Goal: Task Accomplishment & Management: Use online tool/utility

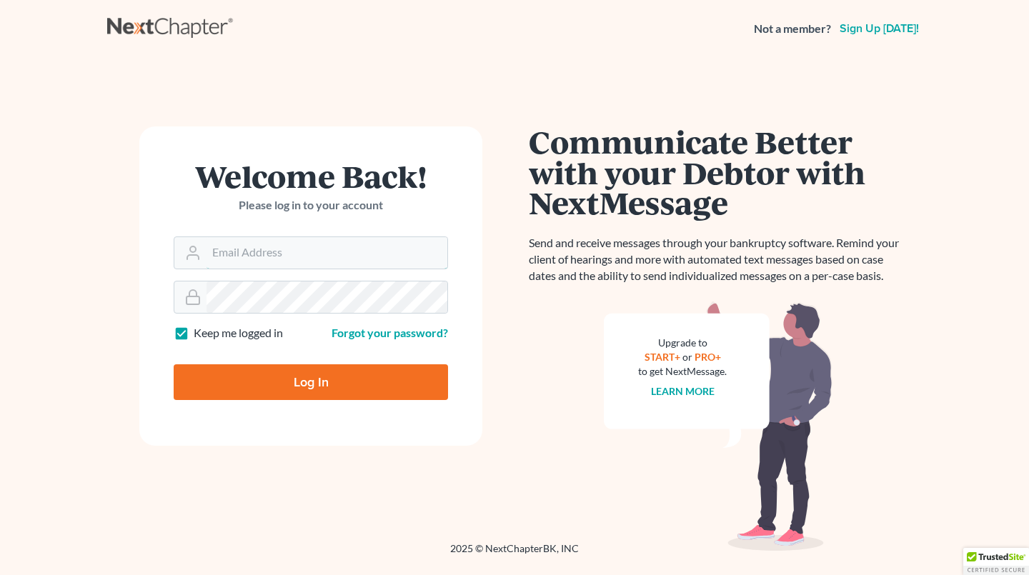
type input "GulleyLaw@gmail.com"
click at [364, 371] on input "Log In" at bounding box center [311, 382] width 274 height 36
type input "Thinking..."
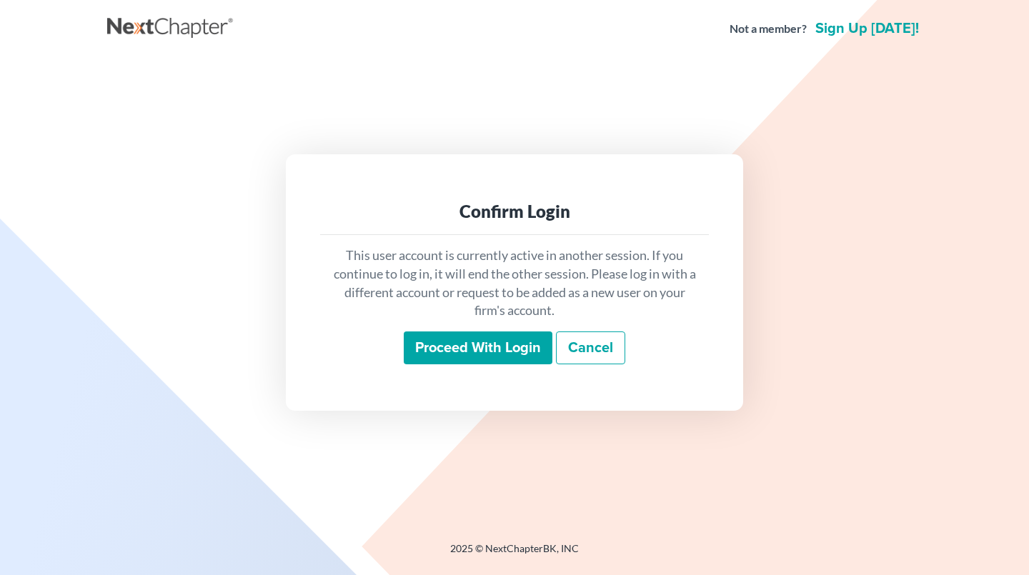
click at [509, 356] on input "Proceed with login" at bounding box center [478, 347] width 149 height 33
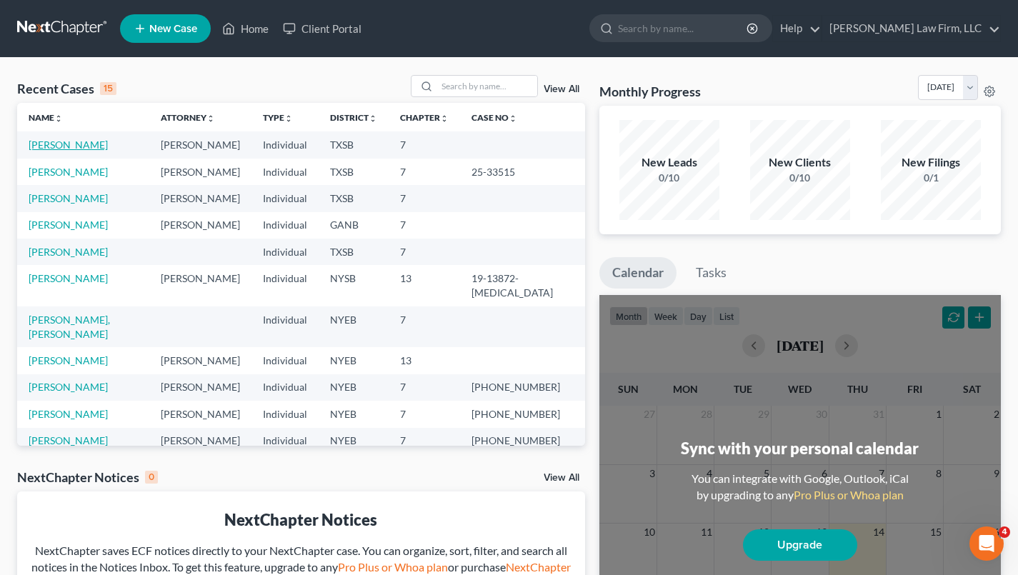
click at [84, 146] on link "[PERSON_NAME]" at bounding box center [68, 145] width 79 height 12
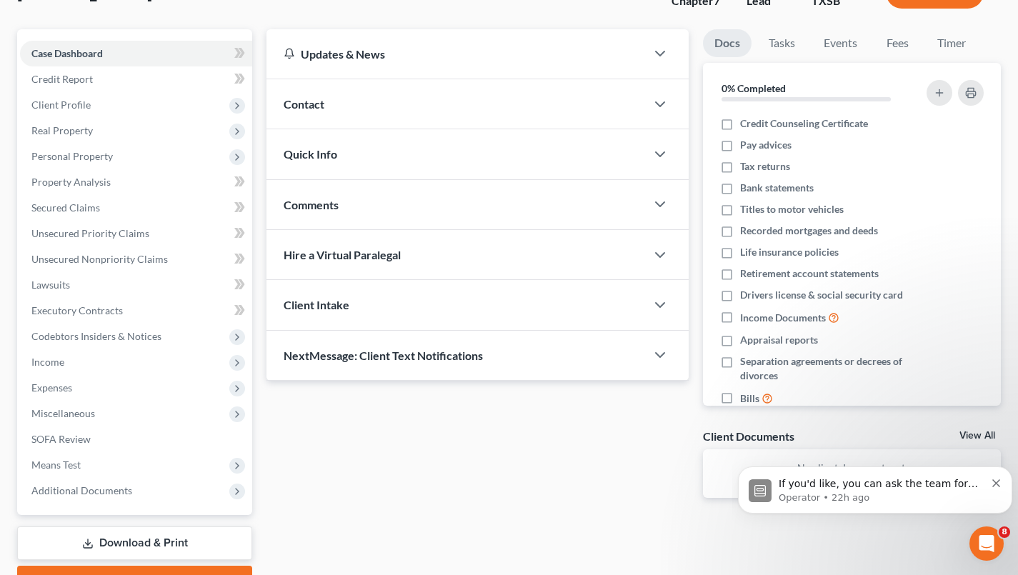
scroll to position [109, 0]
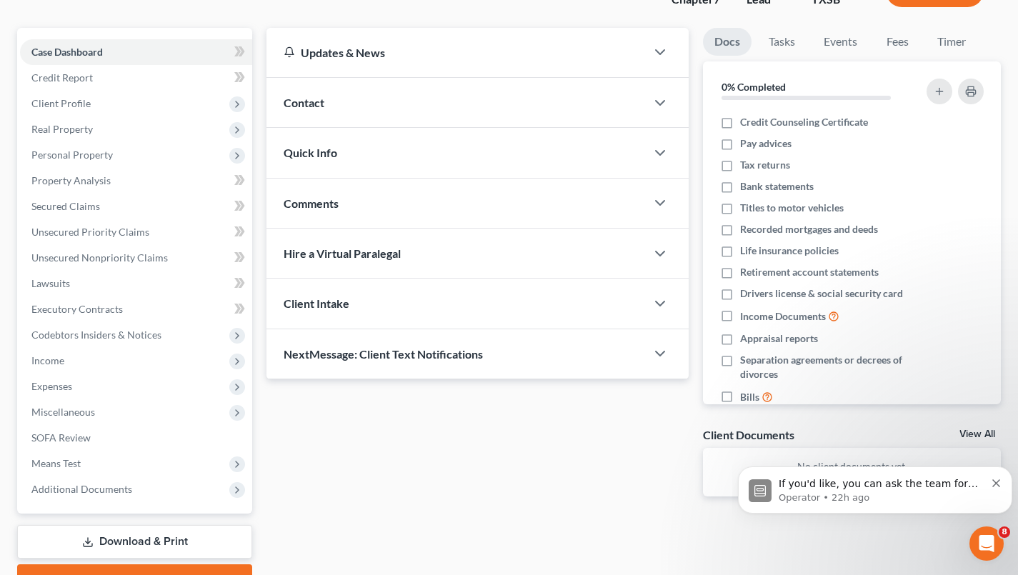
click at [199, 300] on link "Executory Contracts" at bounding box center [136, 309] width 232 height 26
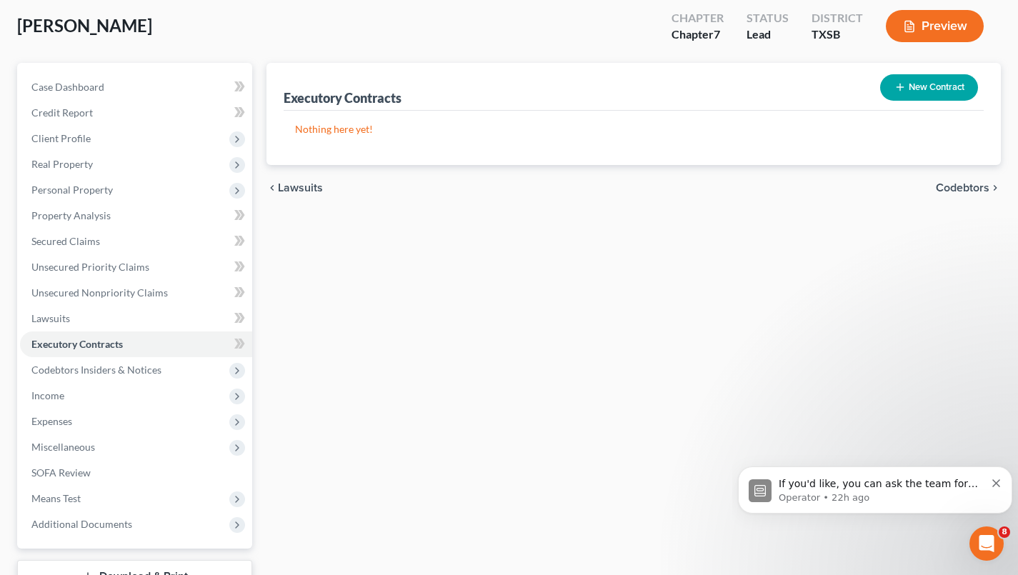
scroll to position [183, 0]
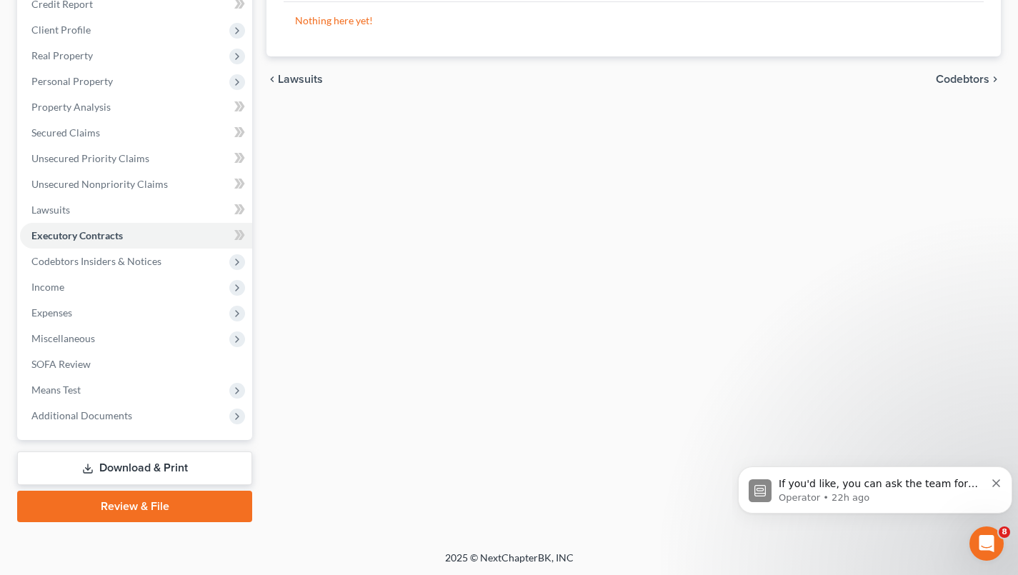
click at [109, 469] on link "Download & Print" at bounding box center [134, 468] width 235 height 34
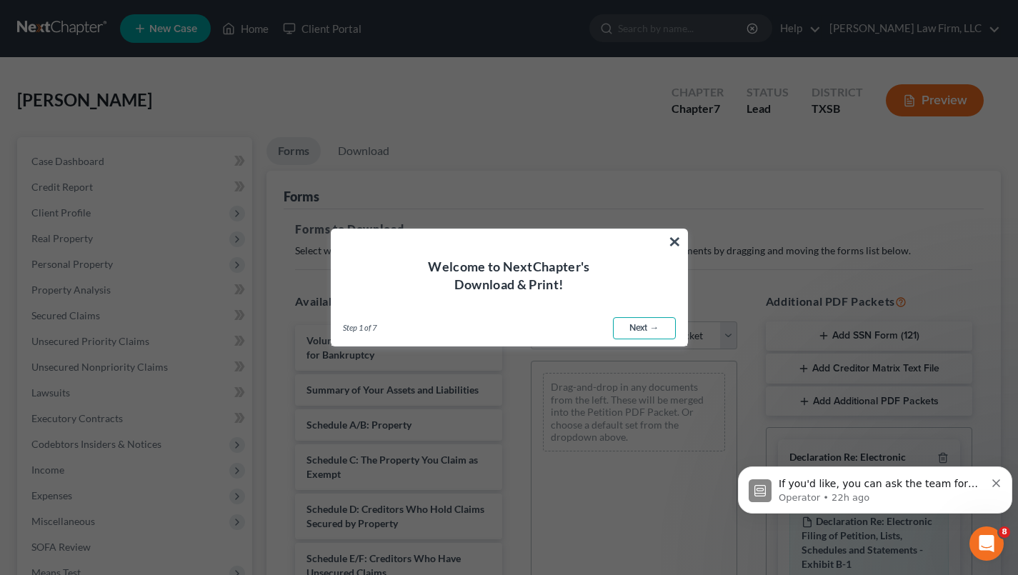
click at [642, 329] on link "Next →" at bounding box center [644, 328] width 63 height 23
select select "0"
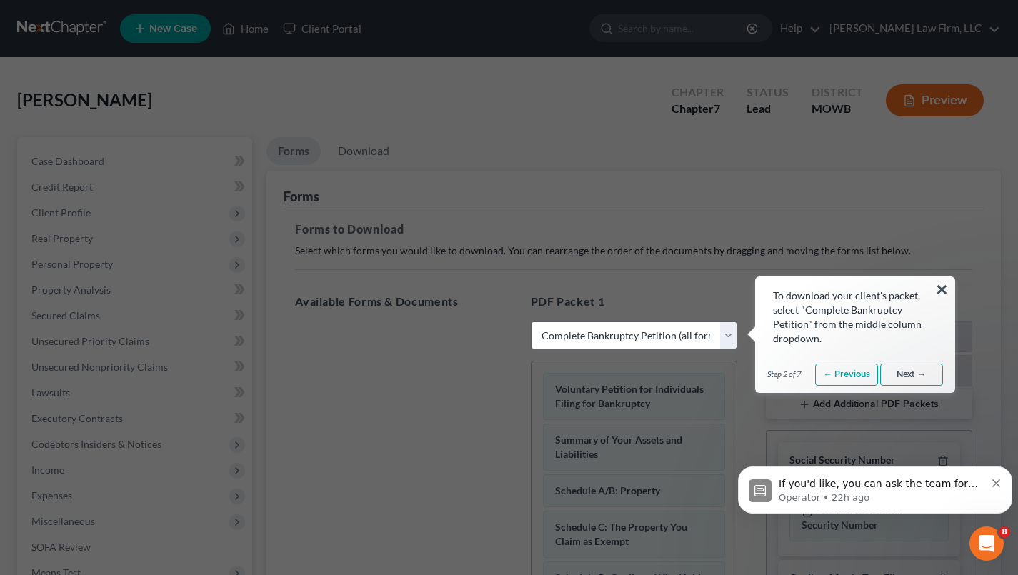
click at [910, 374] on link "Next →" at bounding box center [911, 375] width 63 height 23
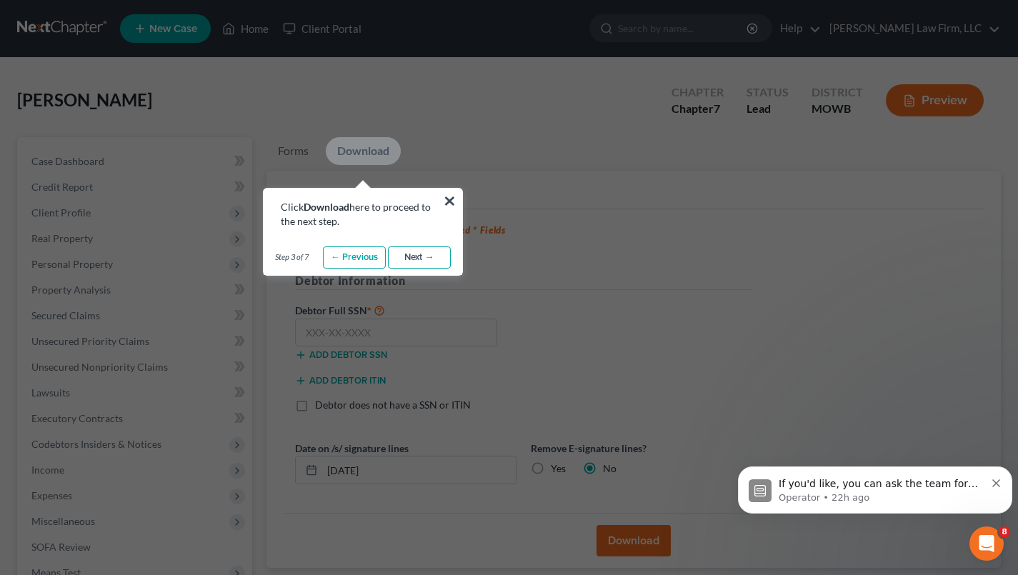
click at [416, 259] on link "Next →" at bounding box center [419, 257] width 63 height 23
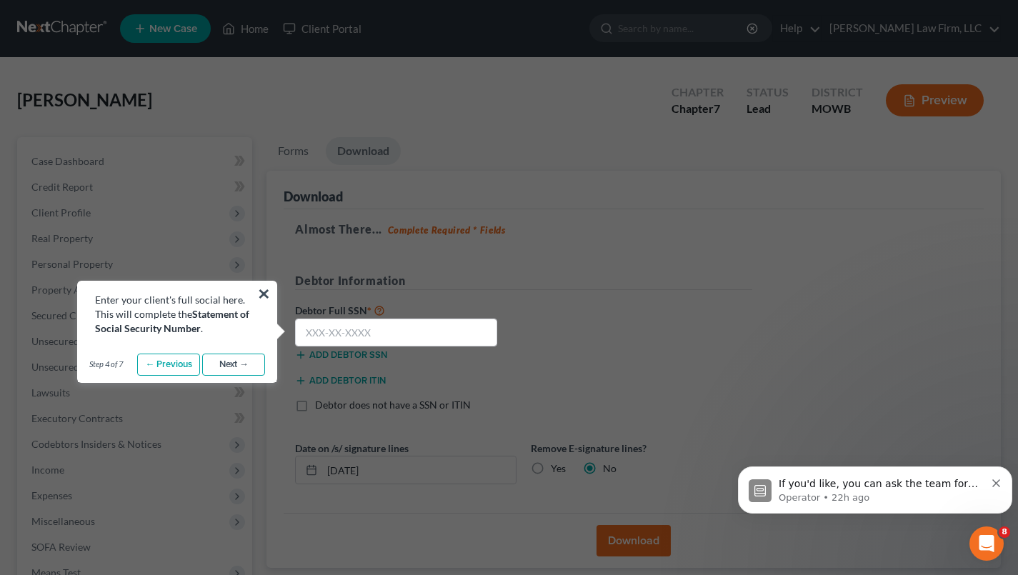
click at [242, 362] on link "Next →" at bounding box center [233, 365] width 63 height 23
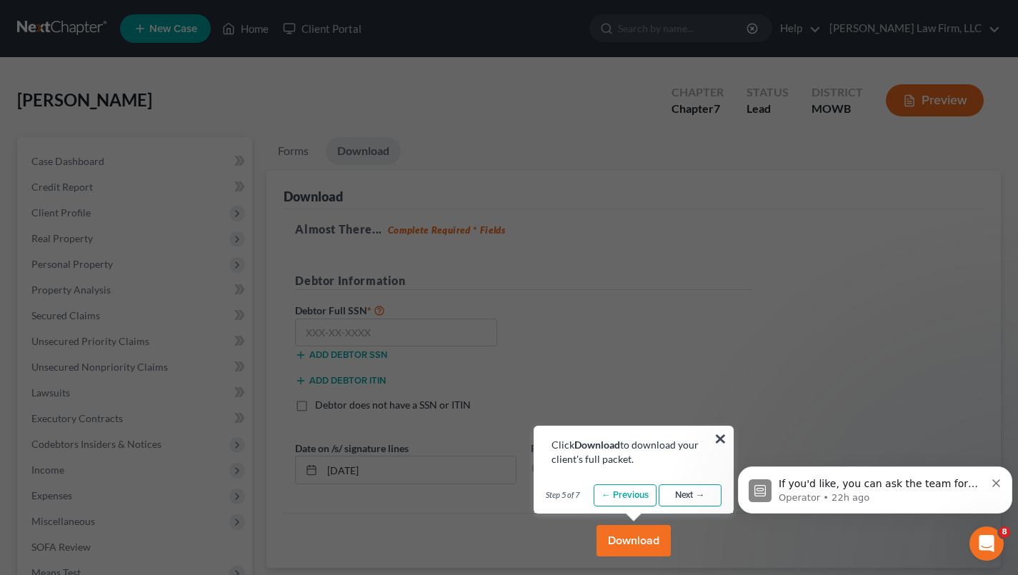
click at [687, 496] on link "Next →" at bounding box center [690, 495] width 63 height 23
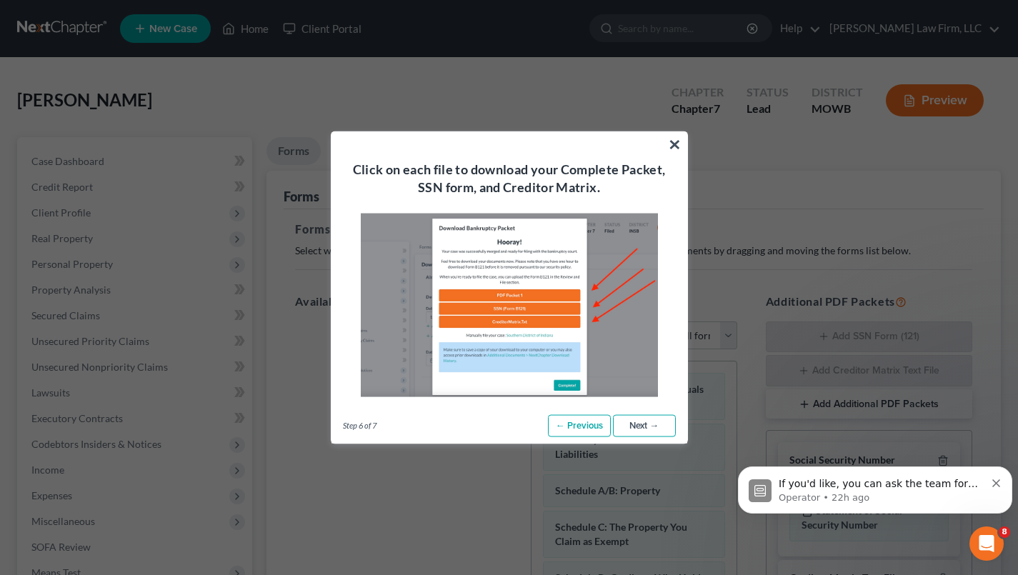
click at [646, 426] on link "Next →" at bounding box center [644, 425] width 63 height 23
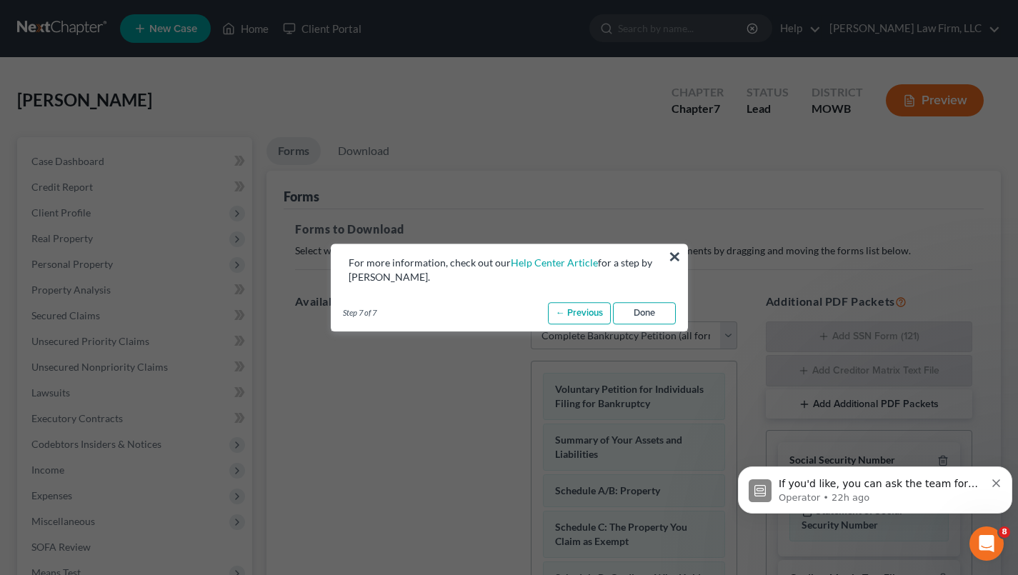
click at [651, 315] on link "Done" at bounding box center [644, 313] width 63 height 23
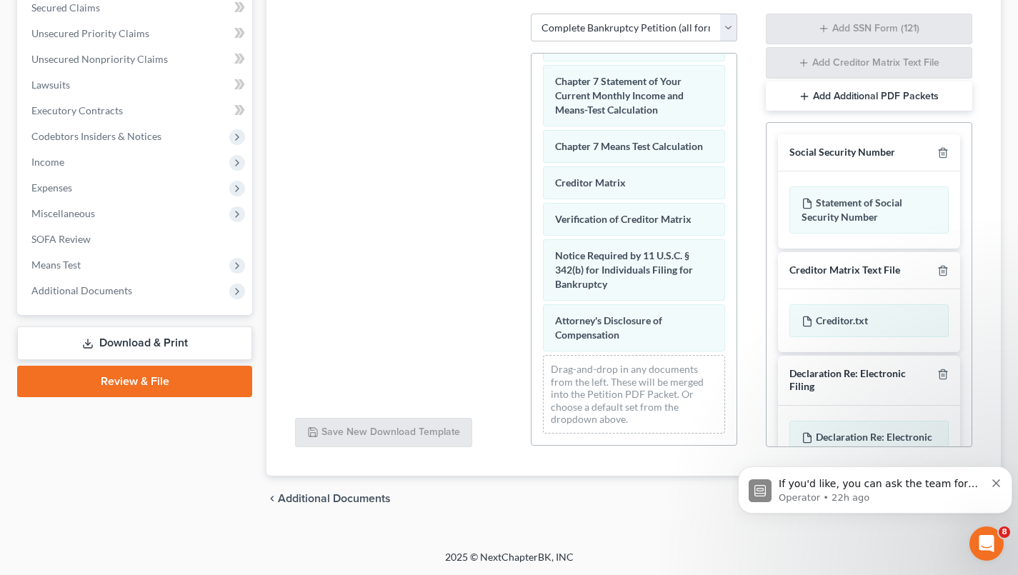
scroll to position [644, 0]
click at [967, 444] on body "If you'd like, you can ask the team for help here. Operator • 22h ago" at bounding box center [875, 486] width 274 height 89
click html "If you'd like, you can ask the team for help here. Operator • 22h ago"
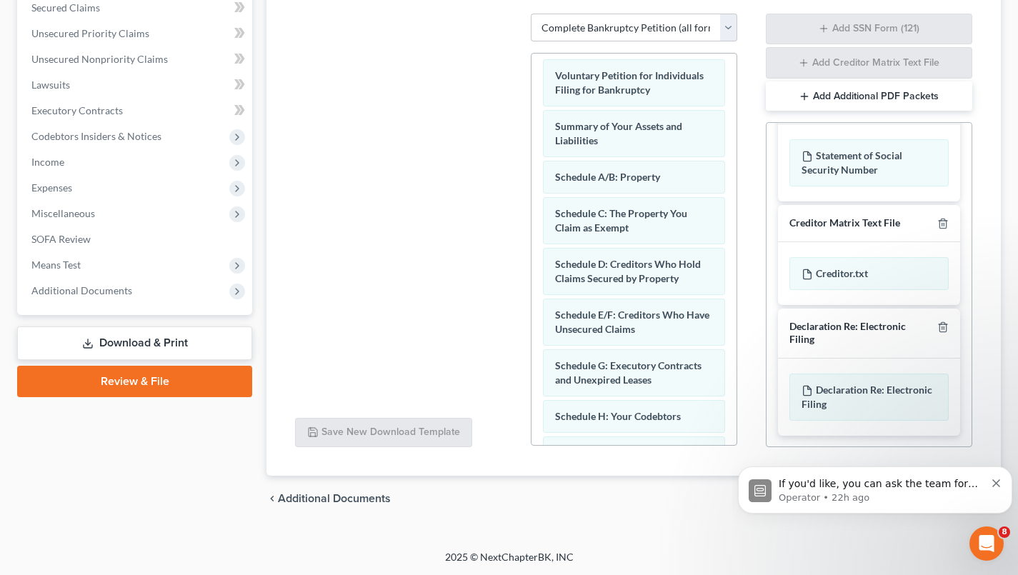
scroll to position [0, 0]
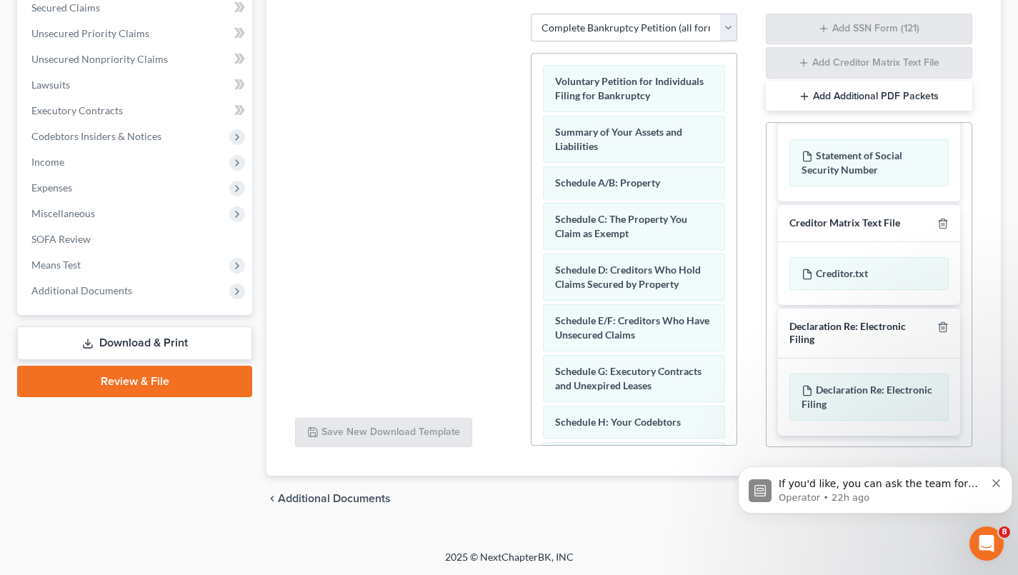
click at [731, 26] on select "Choose Default Petition PDF Packet Complete Bankruptcy Petition (all forms and …" at bounding box center [634, 28] width 206 height 29
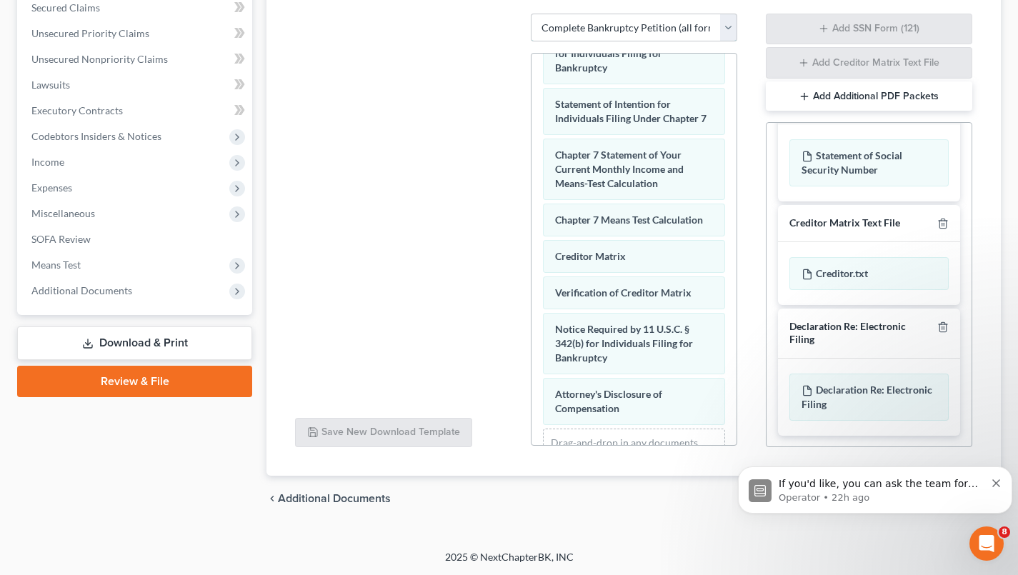
scroll to position [644, 0]
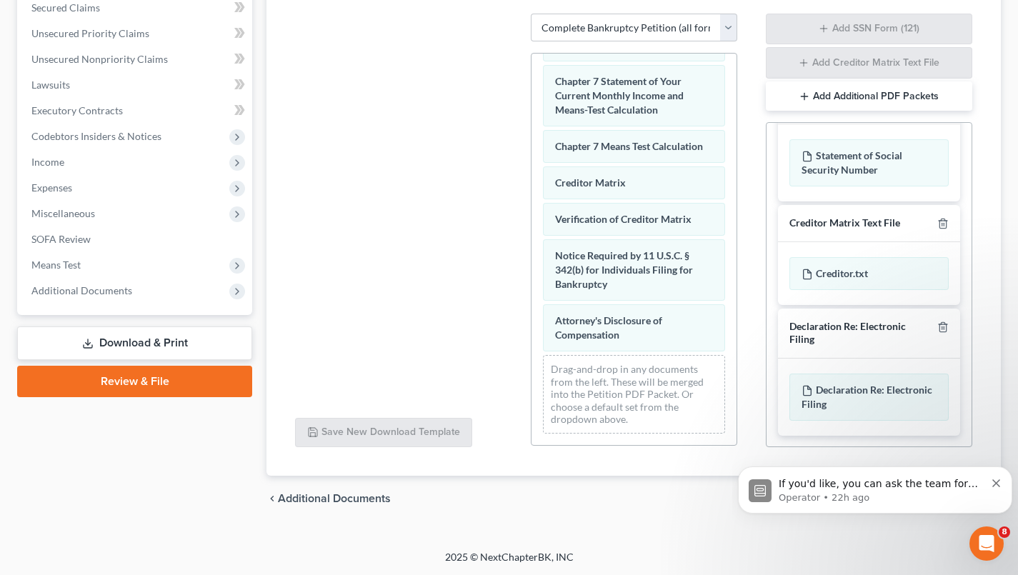
click at [432, 339] on div at bounding box center [398, 210] width 229 height 393
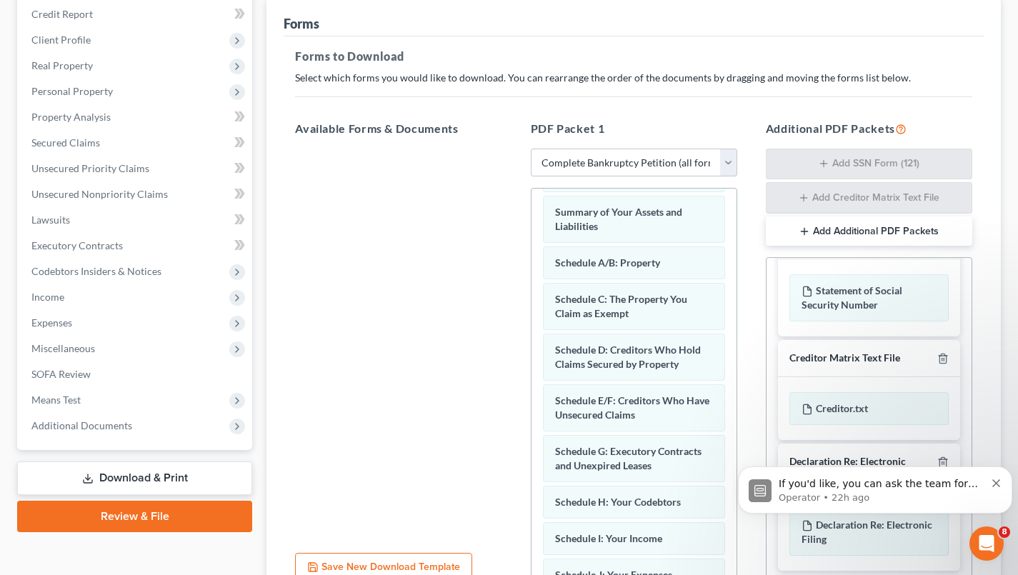
scroll to position [0, 0]
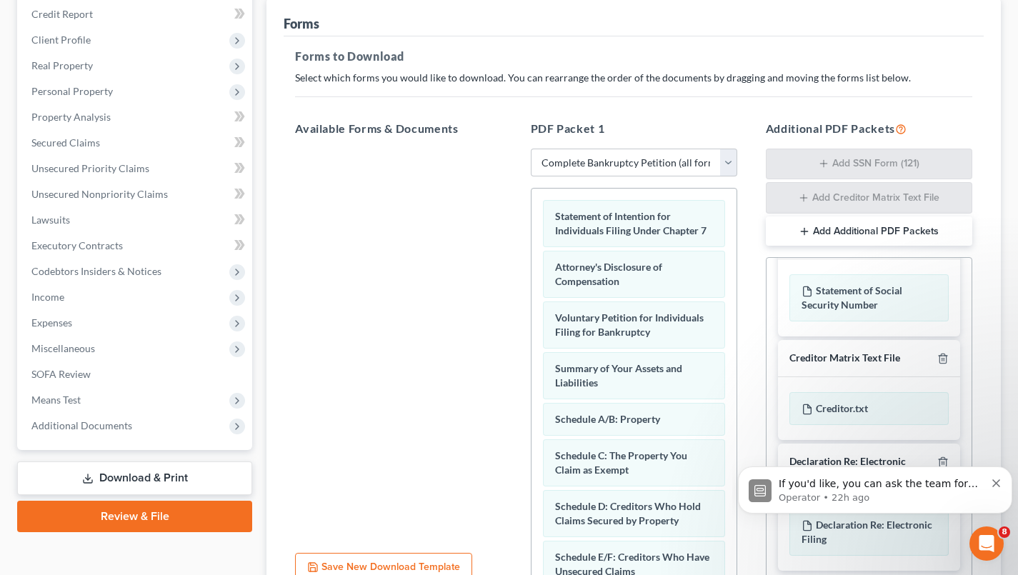
click at [649, 236] on span "Statement of Intention for Individuals Filing Under Chapter 7" at bounding box center [630, 223] width 151 height 26
click at [414, 269] on div at bounding box center [398, 345] width 229 height 393
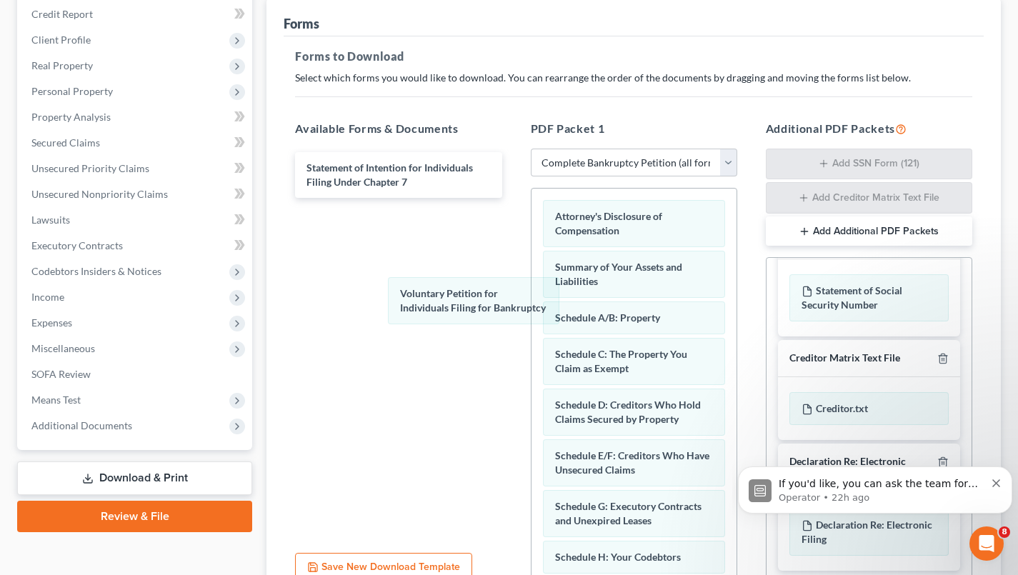
drag, startPoint x: 621, startPoint y: 259, endPoint x: 441, endPoint y: 284, distance: 181.0
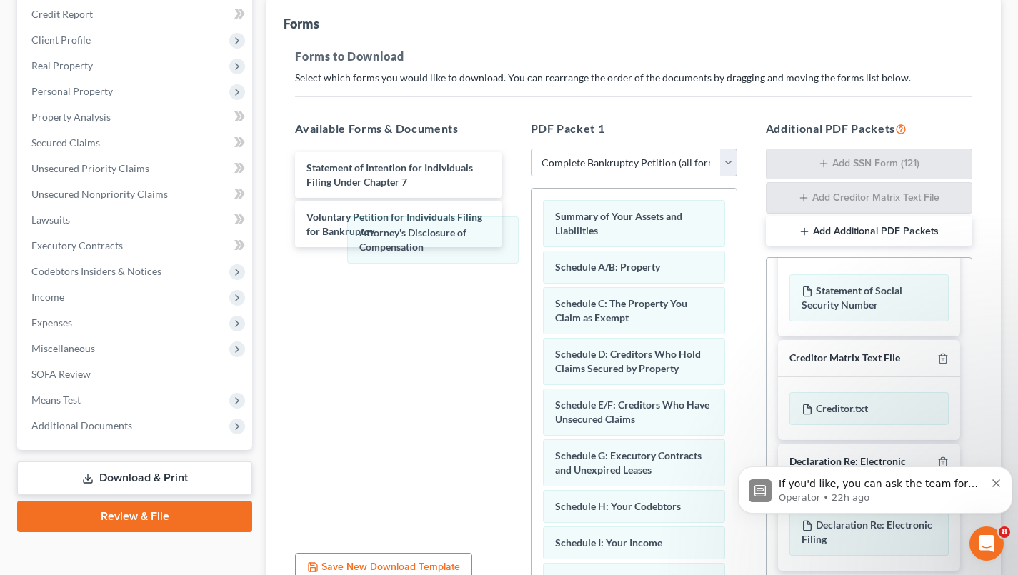
drag, startPoint x: 614, startPoint y: 237, endPoint x: 374, endPoint y: 281, distance: 244.7
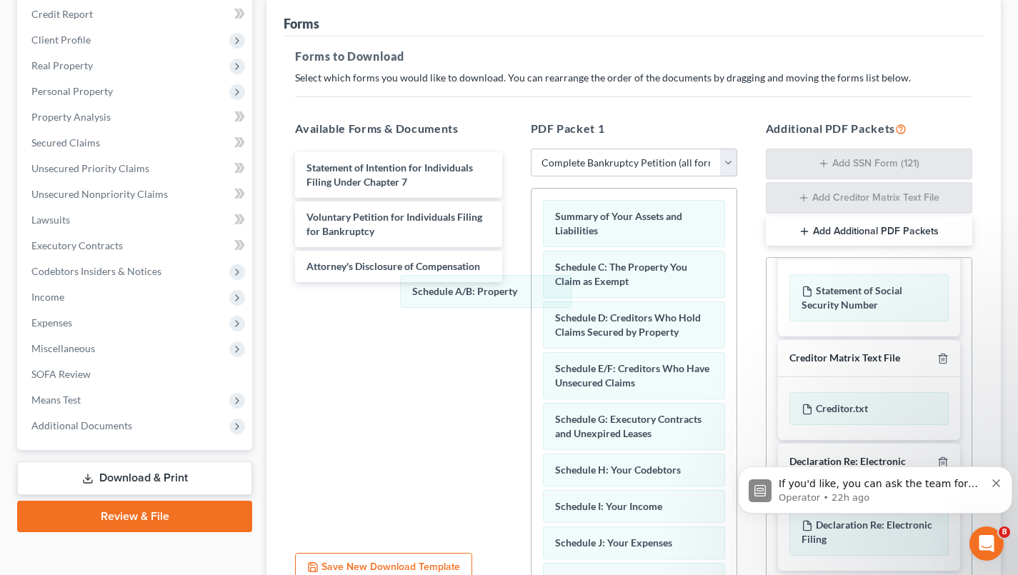
drag, startPoint x: 586, startPoint y: 268, endPoint x: 402, endPoint y: 292, distance: 185.9
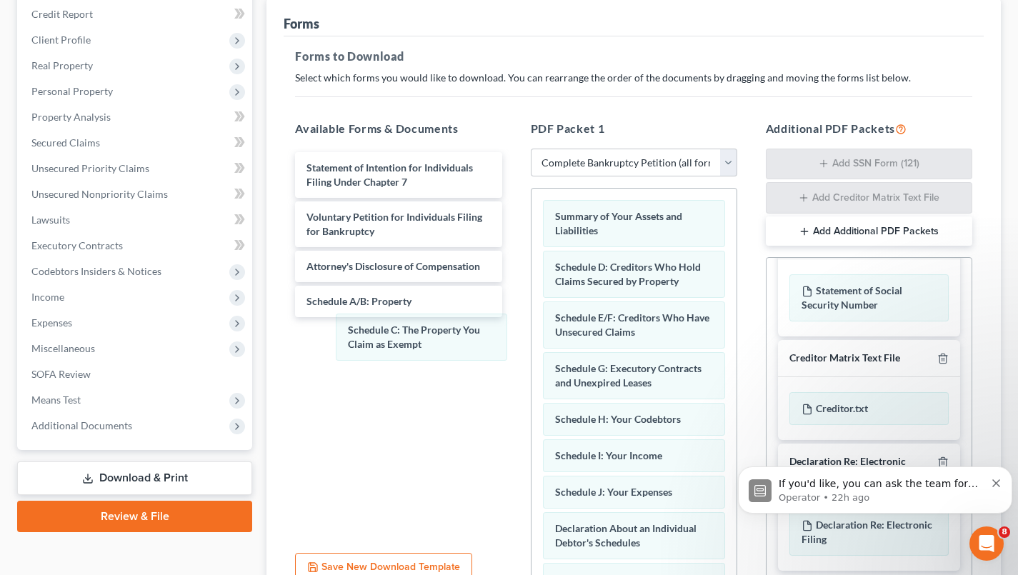
drag, startPoint x: 630, startPoint y: 281, endPoint x: 426, endPoint y: 344, distance: 213.7
click at [531, 344] on div "Schedule C: The Property You Claim as Exempt Summary of Your Assets and Liabili…" at bounding box center [633, 573] width 205 height 769
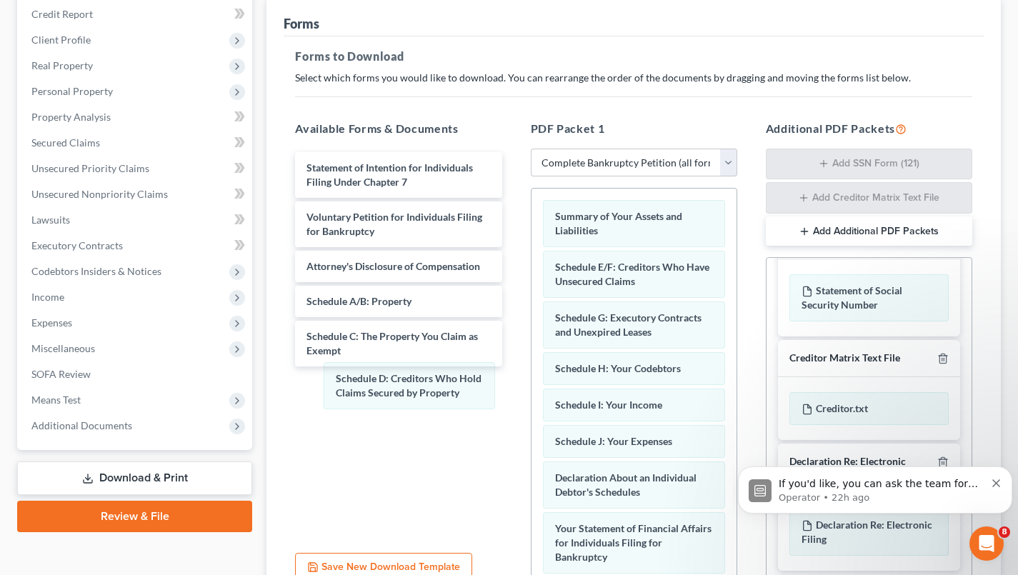
drag, startPoint x: 664, startPoint y: 266, endPoint x: 402, endPoint y: 405, distance: 296.5
click at [531, 405] on div "Schedule D: Creditors Who Hold Claims Secured by Property Summary of Your Asset…" at bounding box center [633, 548] width 205 height 718
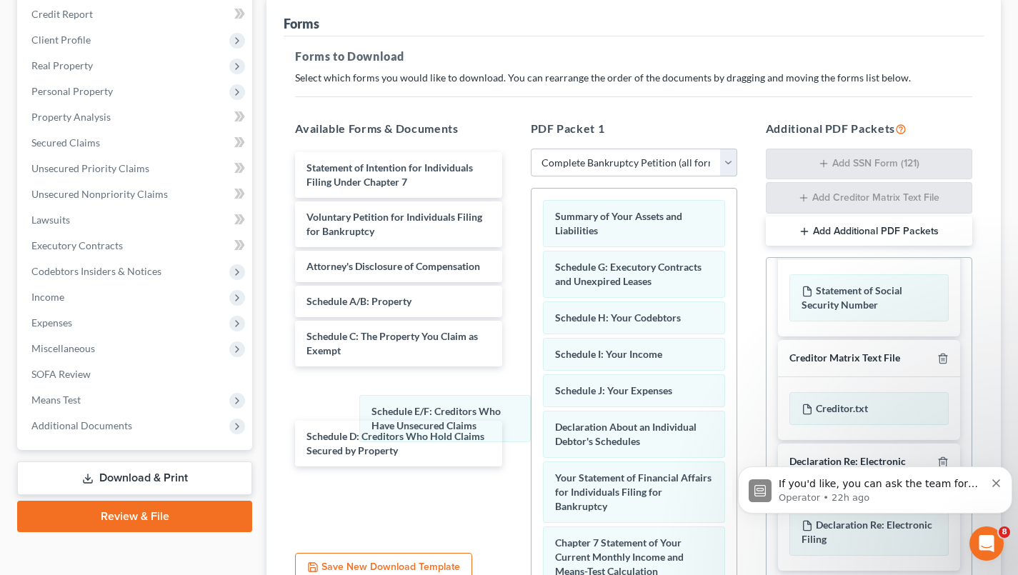
drag, startPoint x: 638, startPoint y: 267, endPoint x: 401, endPoint y: 442, distance: 294.1
click at [531, 442] on div "Schedule E/F: Creditors Who Have Unsecured Claims Summary of Your Assets and Li…" at bounding box center [633, 522] width 205 height 667
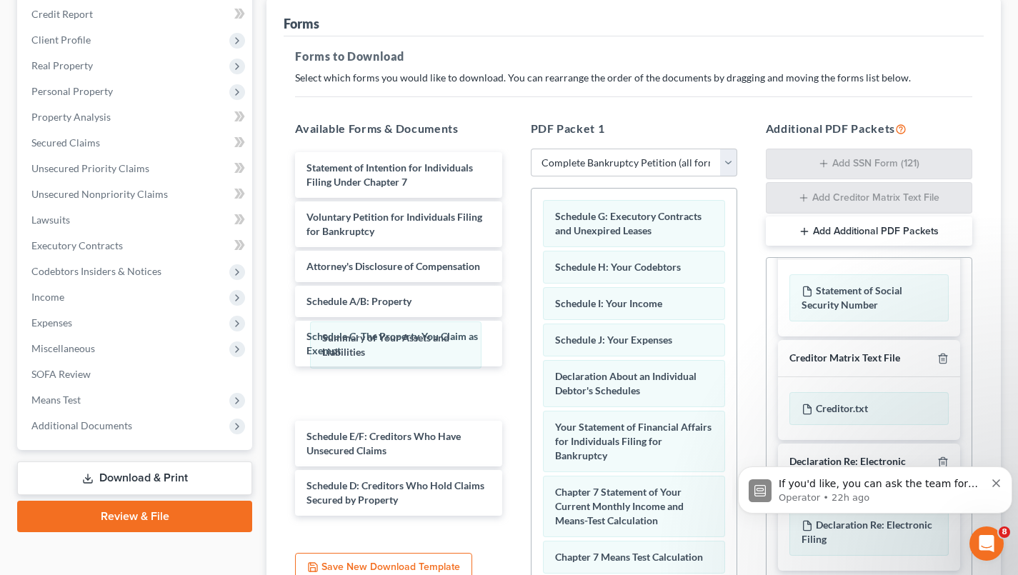
drag, startPoint x: 633, startPoint y: 225, endPoint x: 400, endPoint y: 346, distance: 262.3
click at [531, 346] on div "Summary of Your Assets and Liabilities Summary of Your Assets and Liabilities S…" at bounding box center [633, 497] width 205 height 616
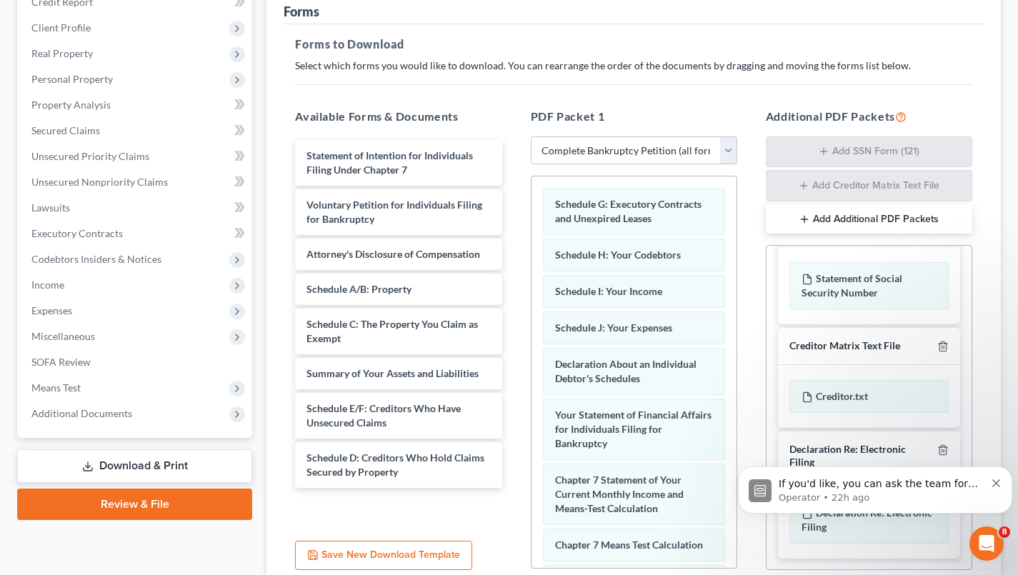
scroll to position [214, 0]
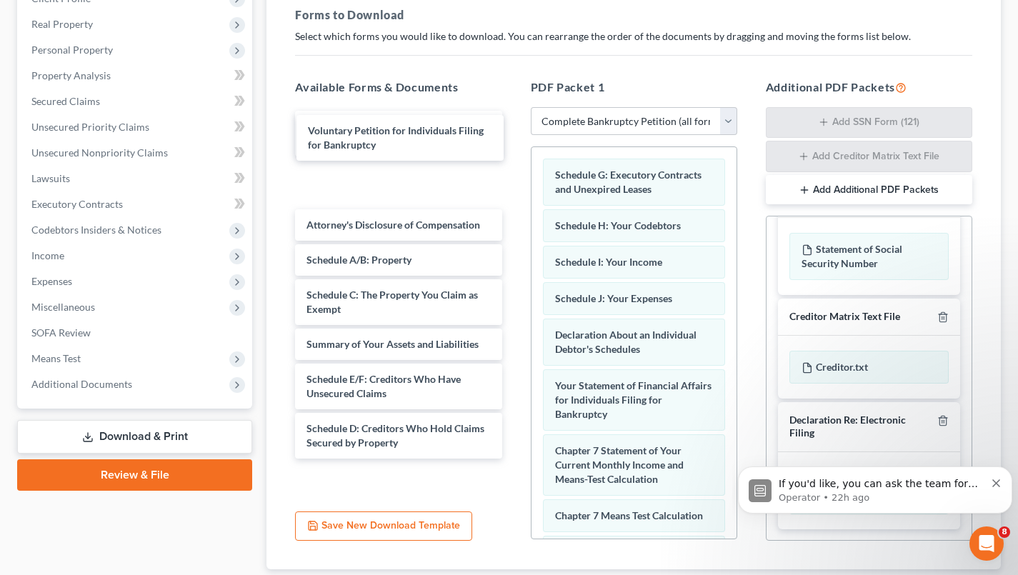
drag, startPoint x: 391, startPoint y: 179, endPoint x: 394, endPoint y: 129, distance: 50.8
click at [394, 129] on div "Voluntary Petition for Individuals Filing for Bankruptcy Statement of Intention…" at bounding box center [398, 285] width 229 height 348
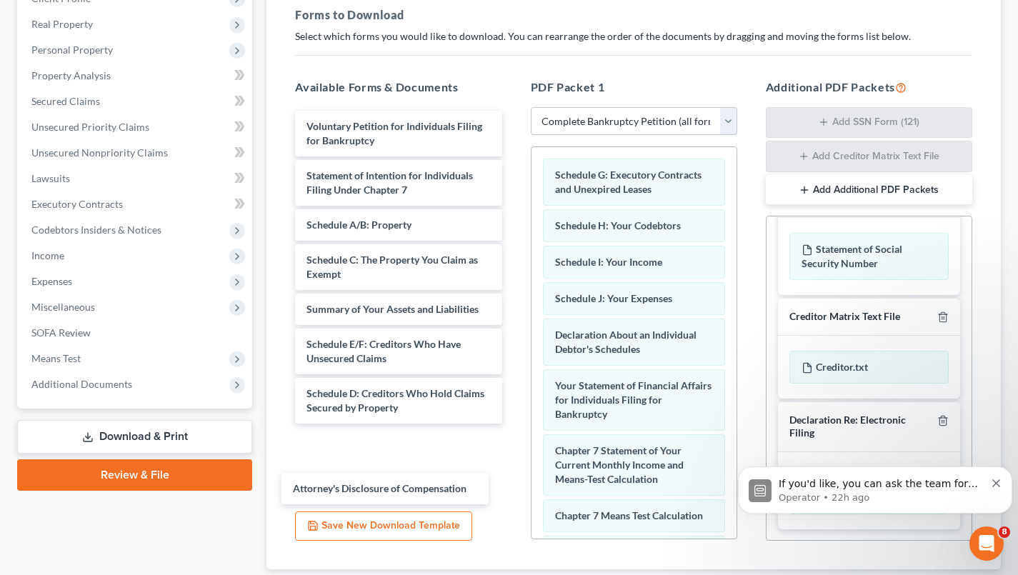
drag, startPoint x: 369, startPoint y: 289, endPoint x: 355, endPoint y: 497, distance: 208.3
click at [355, 459] on div "Attorney's Disclosure of Compensation Voluntary Petition for Individuals Filing…" at bounding box center [398, 285] width 229 height 348
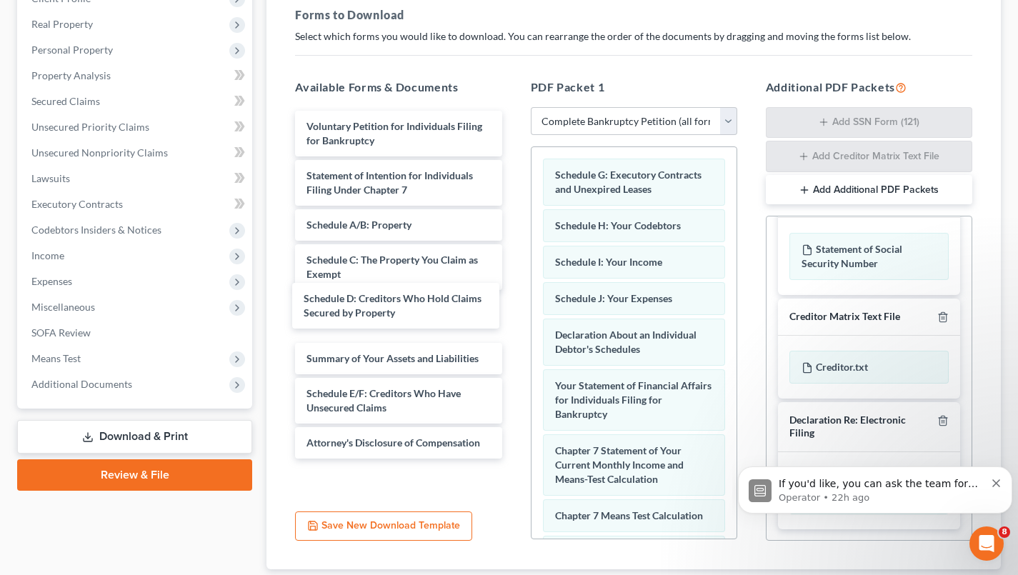
drag, startPoint x: 399, startPoint y: 390, endPoint x: 394, endPoint y: 294, distance: 96.6
click at [394, 294] on div "Schedule D: Creditors Who Hold Claims Secured by Property Voluntary Petition fo…" at bounding box center [398, 285] width 229 height 348
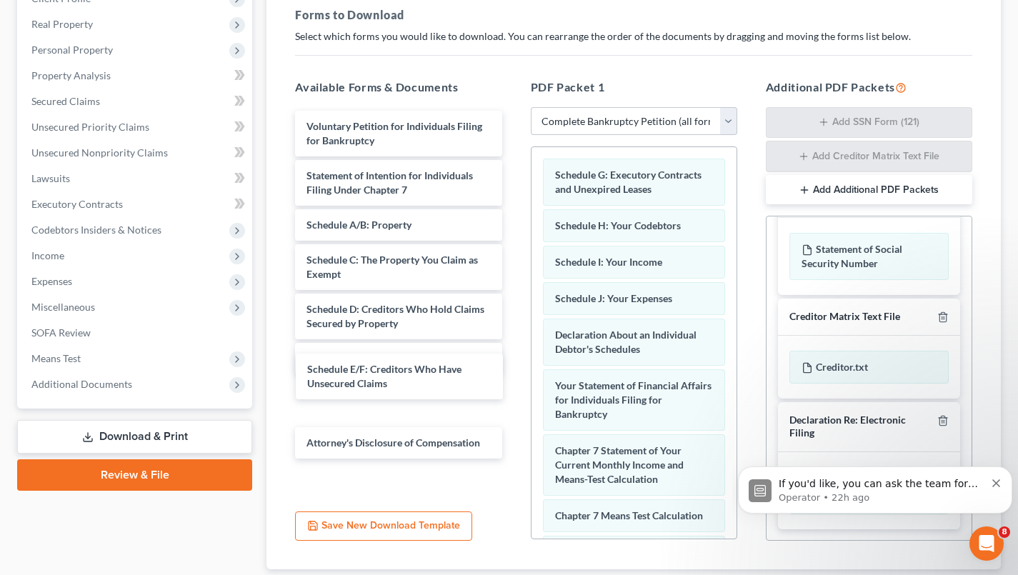
drag, startPoint x: 394, startPoint y: 389, endPoint x: 394, endPoint y: 355, distance: 33.6
click at [394, 355] on div "Schedule E/F: Creditors Who Have Unsecured Claims Voluntary Petition for Indivi…" at bounding box center [398, 285] width 229 height 348
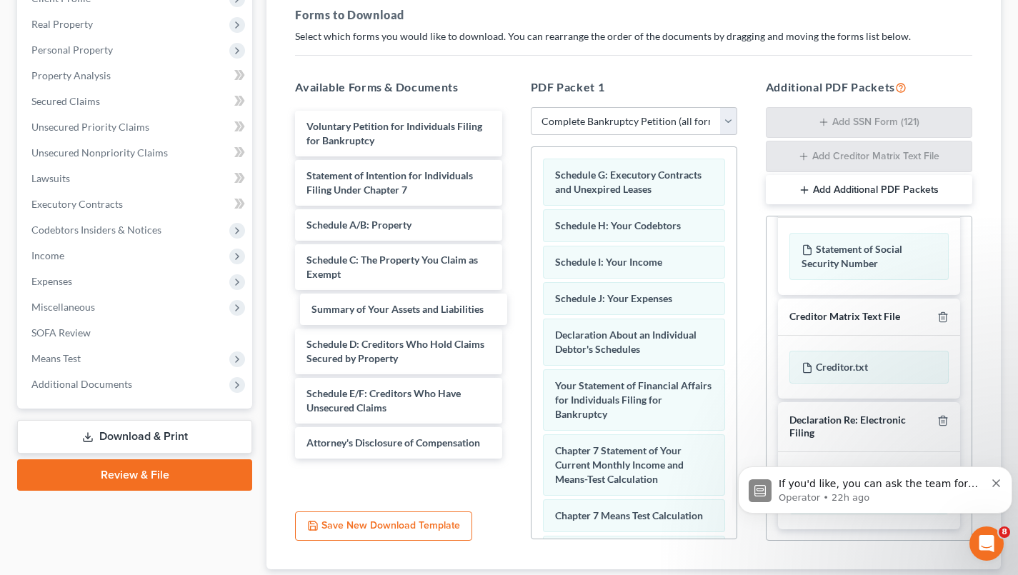
drag, startPoint x: 447, startPoint y: 402, endPoint x: 452, endPoint y: 304, distance: 98.0
click at [452, 304] on div "Summary of Your Assets and Liabilities Voluntary Petition for Individuals Filin…" at bounding box center [398, 285] width 229 height 348
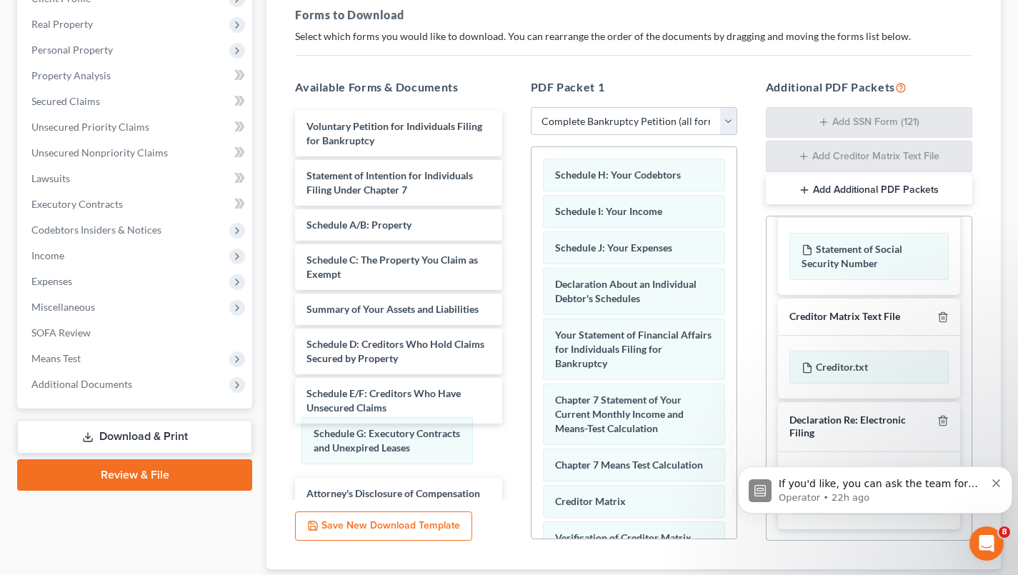
drag, startPoint x: 594, startPoint y: 179, endPoint x: 353, endPoint y: 439, distance: 354.3
click at [531, 439] on div "Schedule G: Executory Contracts and Unexpired Leases Schedule G: Executory Cont…" at bounding box center [633, 430] width 205 height 566
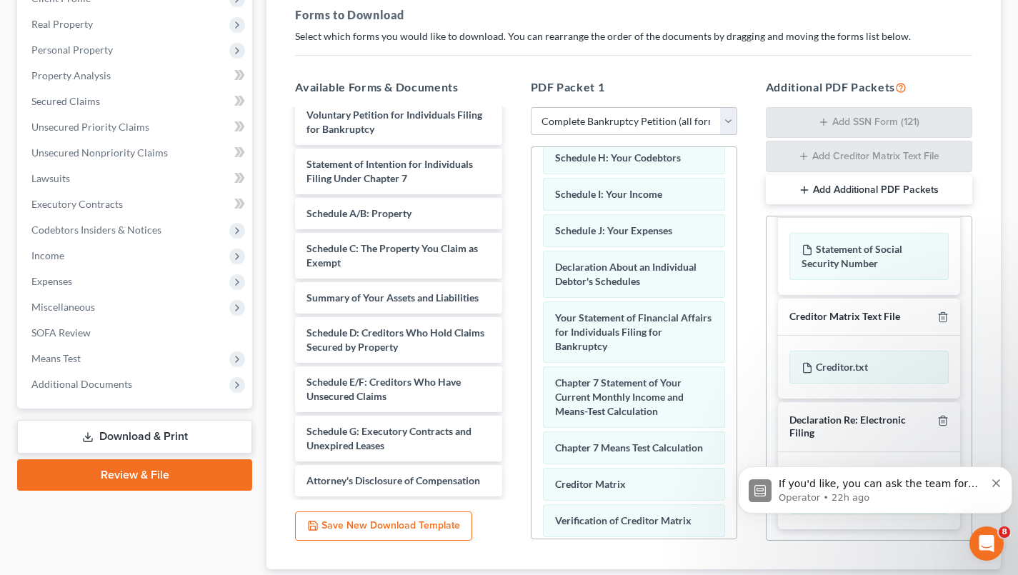
scroll to position [0, 0]
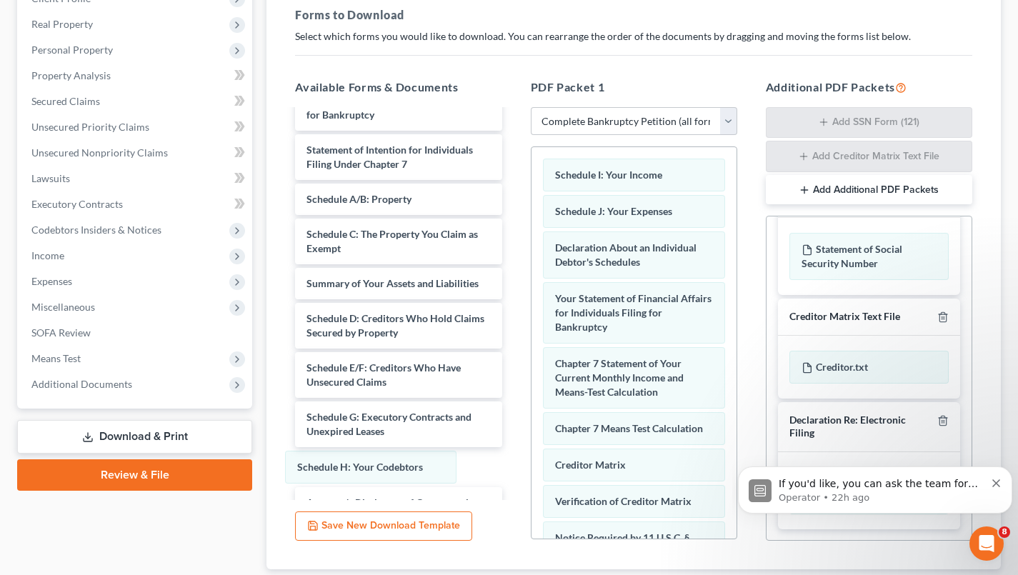
drag, startPoint x: 603, startPoint y: 171, endPoint x: 345, endPoint y: 464, distance: 390.2
click at [531, 464] on div "Schedule H: Your Codebtors Schedule H: Your Codebtors Schedule I: Your Income S…" at bounding box center [633, 411] width 205 height 529
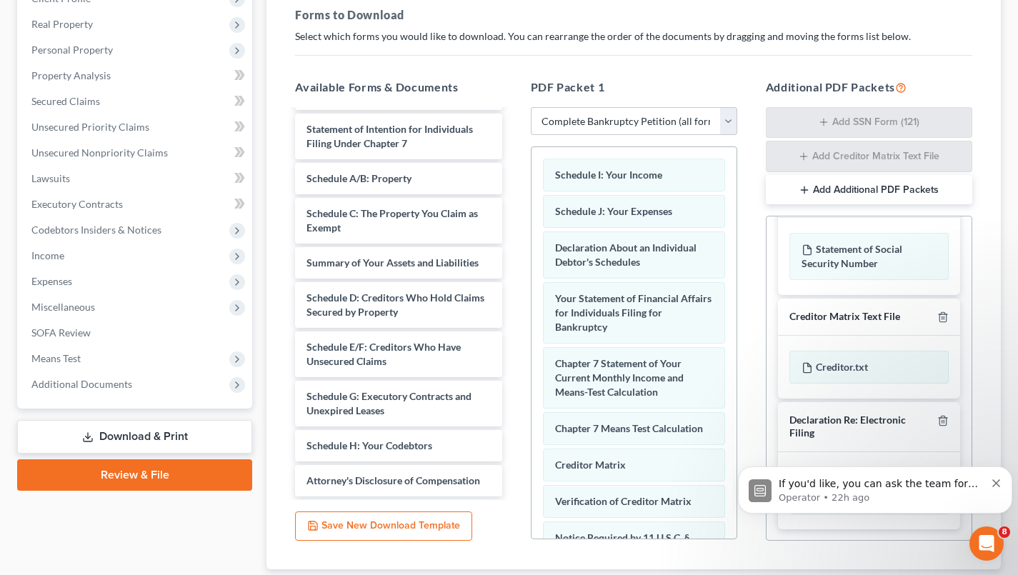
scroll to position [61, 0]
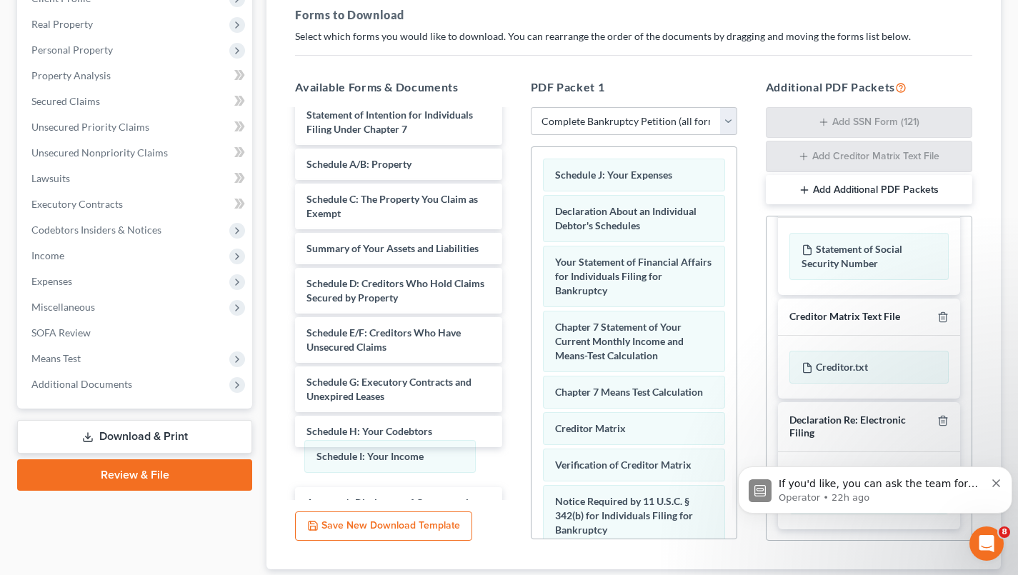
drag, startPoint x: 639, startPoint y: 175, endPoint x: 400, endPoint y: 457, distance: 369.5
click at [531, 457] on div "Schedule I: Your Income Schedule I: Your Income Schedule J: Your Expenses Decla…" at bounding box center [633, 393] width 205 height 493
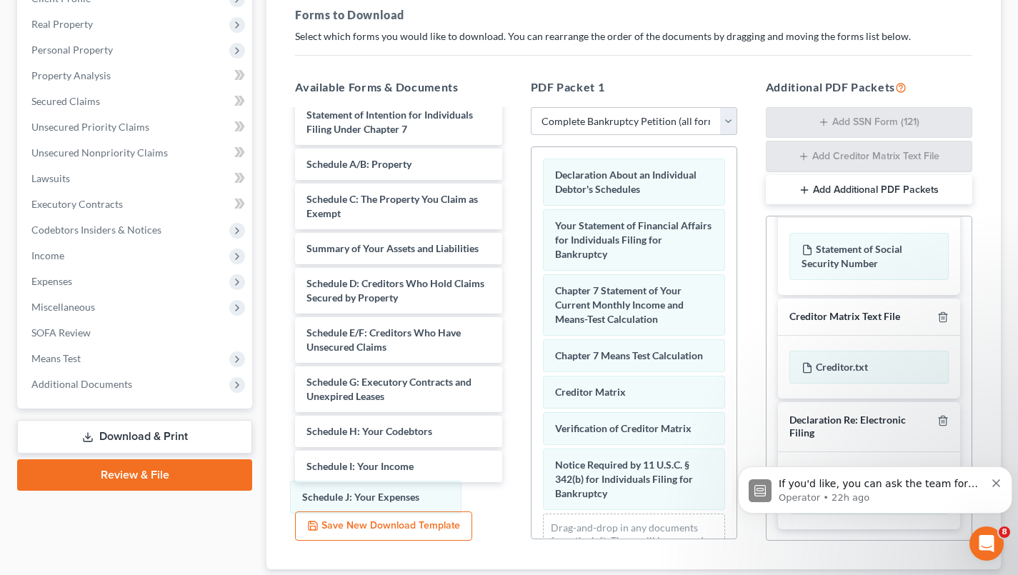
drag, startPoint x: 511, startPoint y: 323, endPoint x: 365, endPoint y: 494, distance: 225.4
click at [531, 494] on div "Schedule J: Your Expenses Schedule J: Your Expenses Declaration About an Indivi…" at bounding box center [633, 375] width 205 height 456
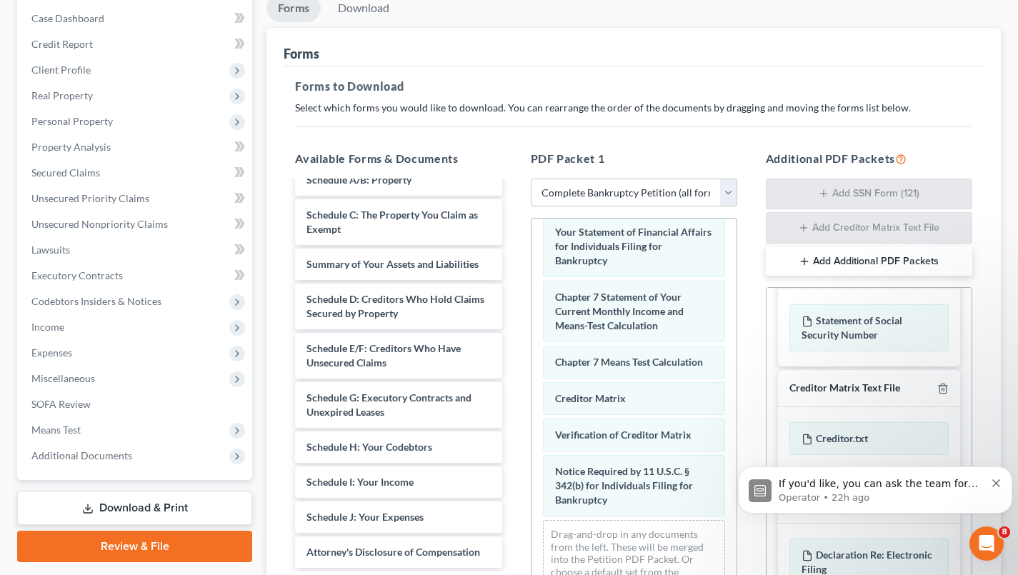
scroll to position [0, 0]
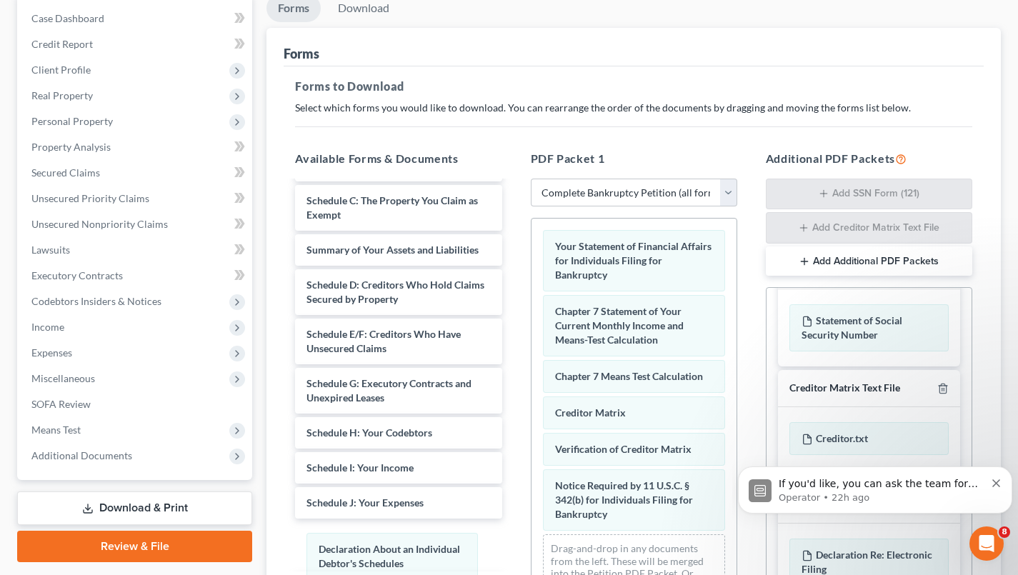
drag, startPoint x: 604, startPoint y: 249, endPoint x: 368, endPoint y: 551, distance: 384.2
click at [531, 551] on div "Declaration About an Individual Debtor's Schedules Declaration About an Individ…" at bounding box center [633, 422] width 205 height 406
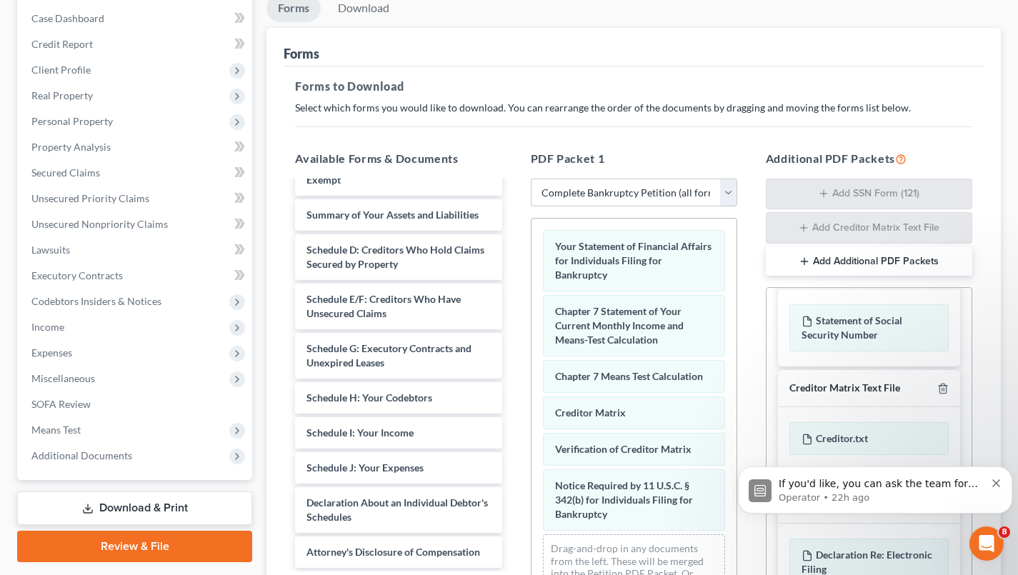
scroll to position [180, 0]
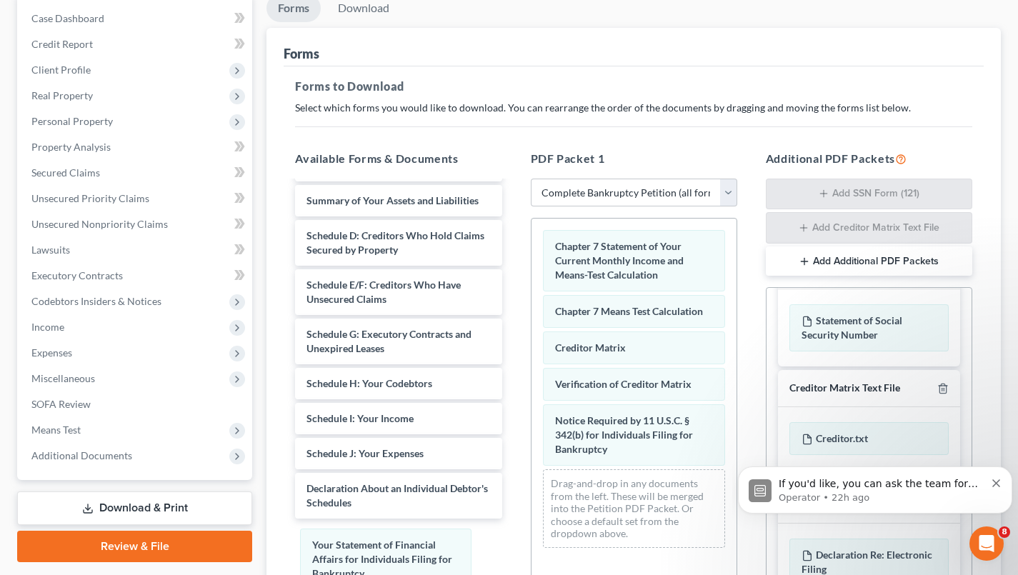
drag, startPoint x: 601, startPoint y: 261, endPoint x: 359, endPoint y: 561, distance: 385.4
click at [531, 559] on div "Your Statement of Financial Affairs for Individuals Filing for Bankruptcy Your …" at bounding box center [633, 389] width 205 height 341
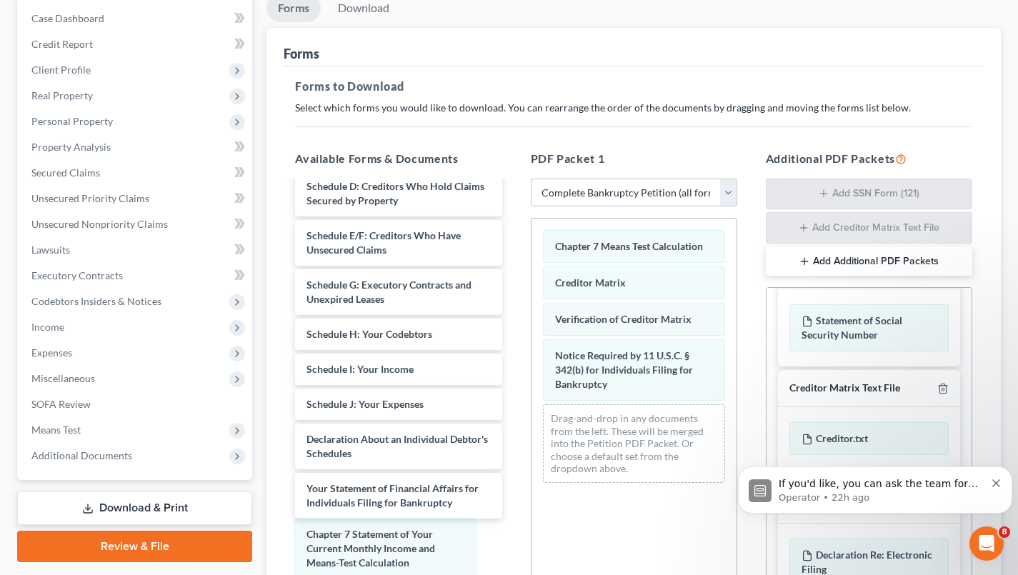
drag, startPoint x: 601, startPoint y: 258, endPoint x: 353, endPoint y: 546, distance: 380.3
click at [531, 494] on div "Chapter 7 Statement of Your Current Monthly Income and Means-Test Calculation C…" at bounding box center [633, 357] width 205 height 276
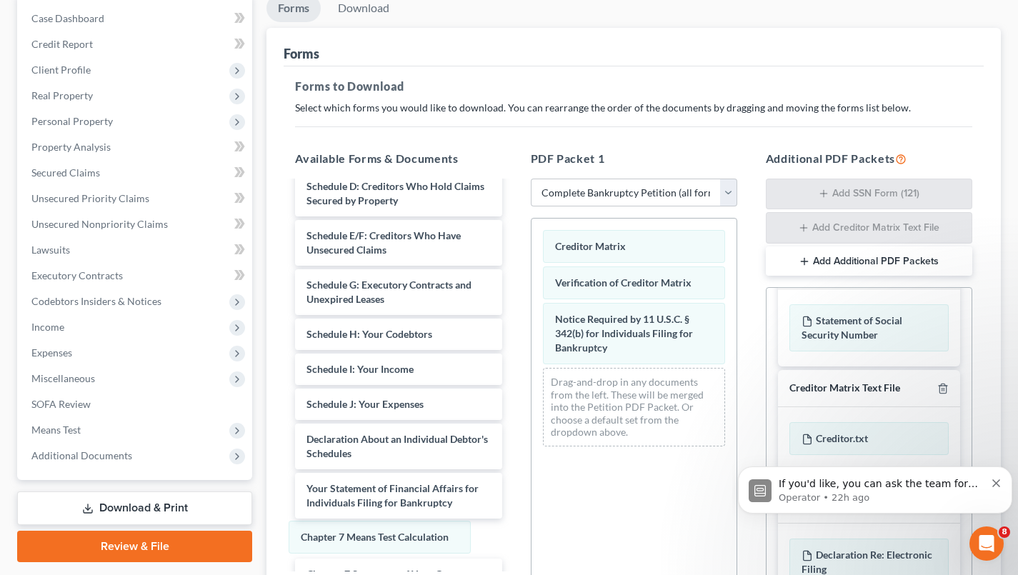
drag, startPoint x: 671, startPoint y: 236, endPoint x: 416, endPoint y: 528, distance: 386.8
click at [531, 458] on div "Chapter 7 Means Test Calculation Chapter 7 Means Test Calculation Creditor Matr…" at bounding box center [633, 338] width 205 height 239
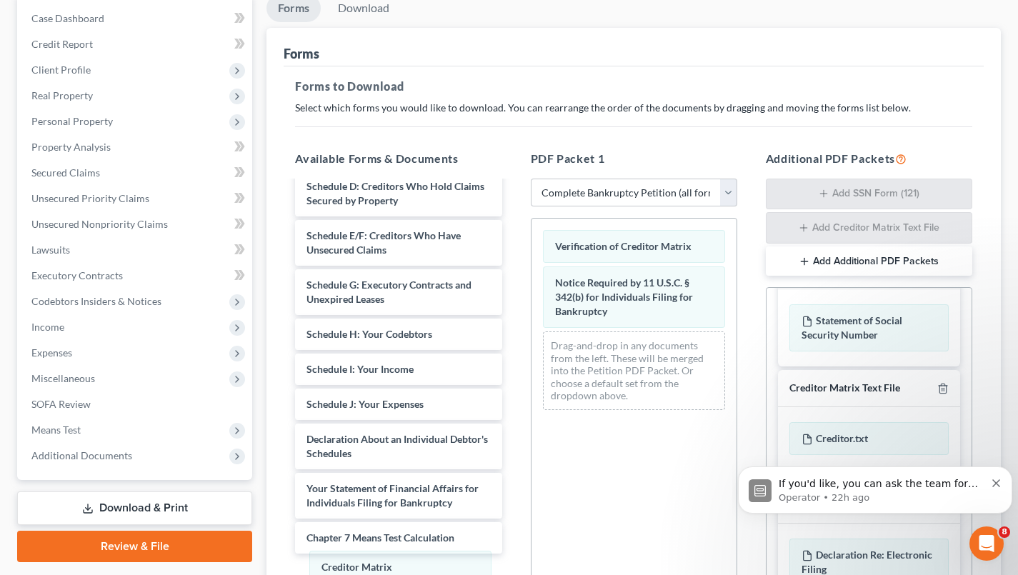
drag, startPoint x: 653, startPoint y: 245, endPoint x: 419, endPoint y: 563, distance: 394.4
click at [531, 421] on div "Creditor Matrix Creditor Matrix Verification of Creditor Matrix Notice Required…" at bounding box center [633, 320] width 205 height 203
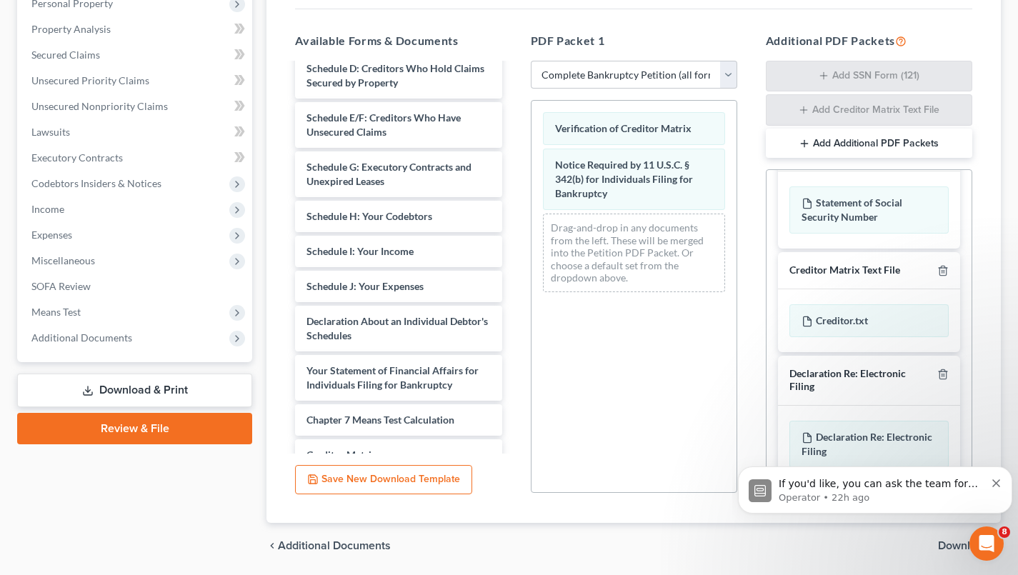
scroll to position [308, 0]
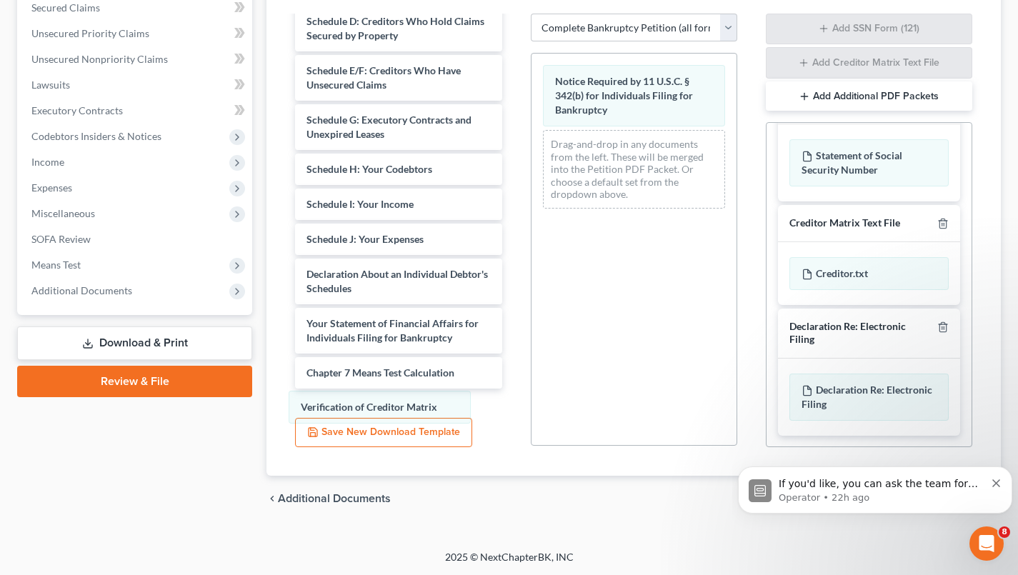
drag, startPoint x: 599, startPoint y: 77, endPoint x: 345, endPoint y: 404, distance: 413.8
click at [531, 220] on div "Verification of Creditor Matrix Verification of Creditor Matrix Notice Required…" at bounding box center [633, 137] width 205 height 166
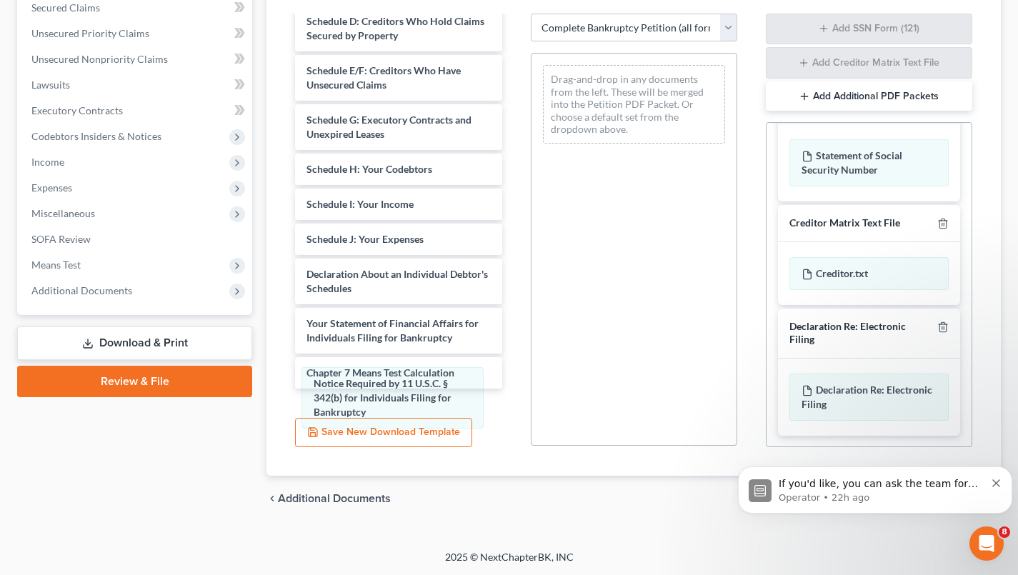
drag, startPoint x: 614, startPoint y: 88, endPoint x: 372, endPoint y: 391, distance: 387.3
click at [531, 155] on div "Notice Required by 11 U.S.C. § 342(b) for Individuals Filing for Bankruptcy Not…" at bounding box center [633, 104] width 205 height 101
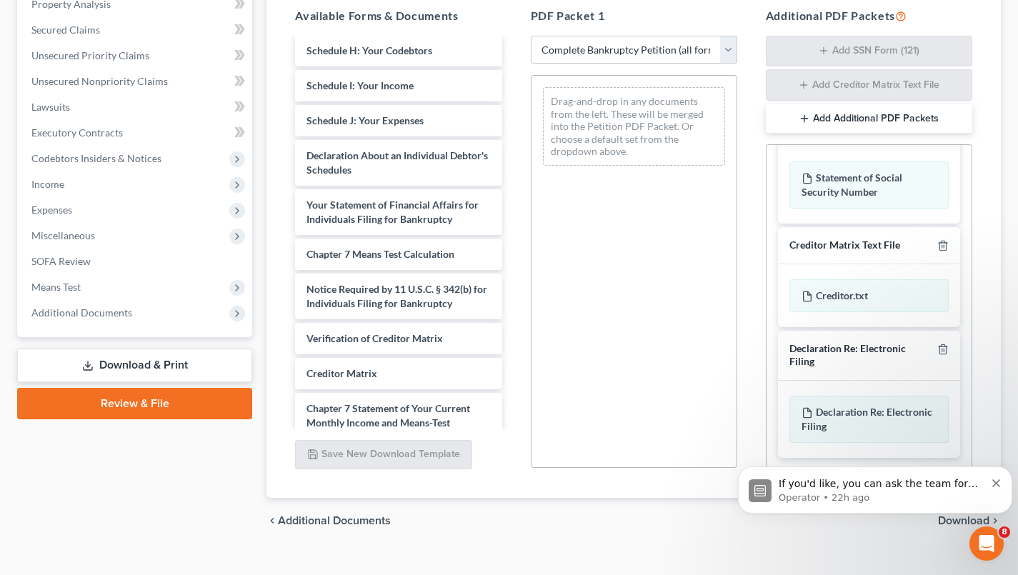
scroll to position [447, 0]
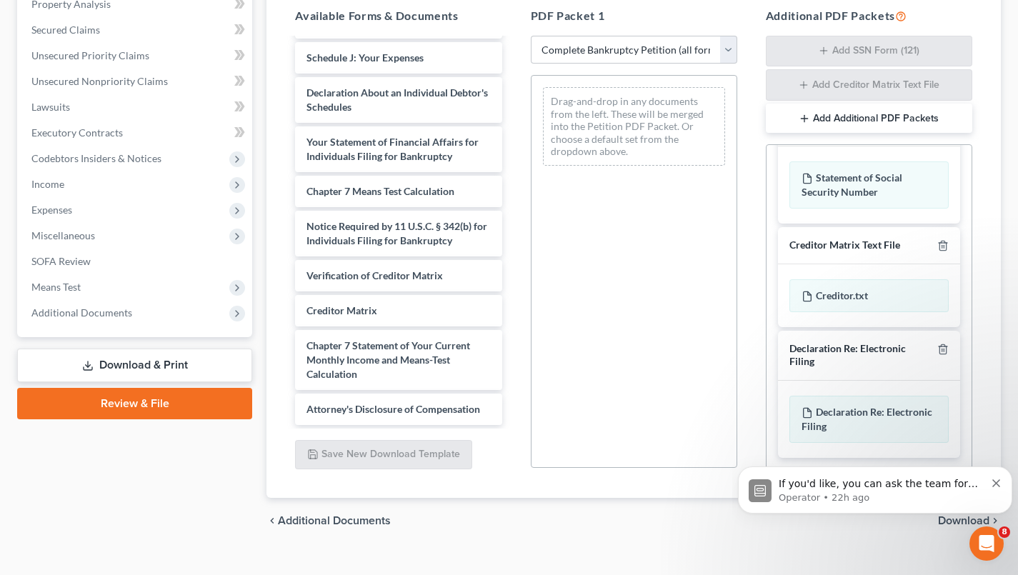
click at [439, 434] on div "Available Forms & Documents Voluntary Petition for Individuals Filing for Bankr…" at bounding box center [398, 239] width 235 height 486
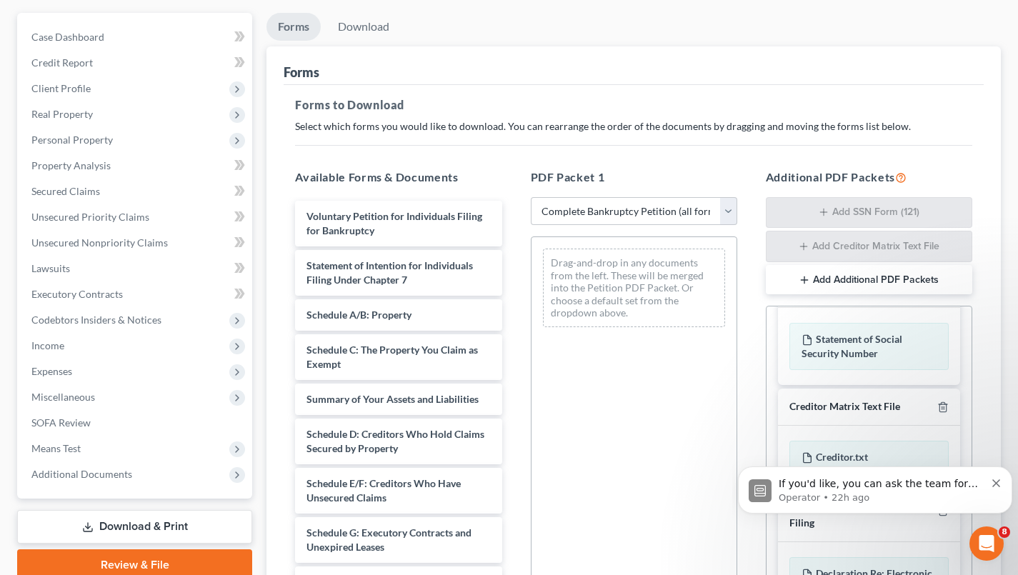
scroll to position [0, 0]
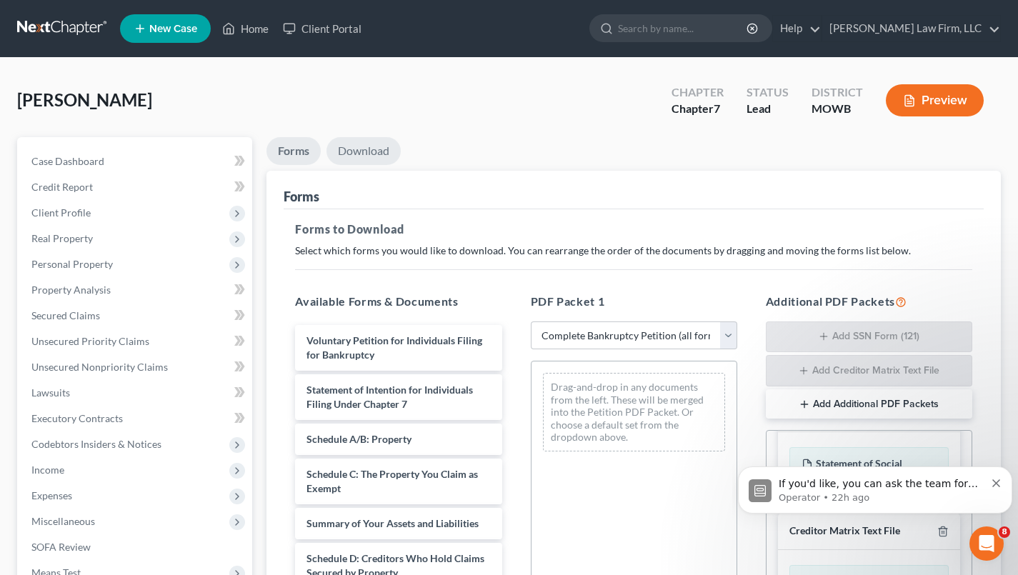
click at [373, 154] on link "Download" at bounding box center [363, 151] width 74 height 28
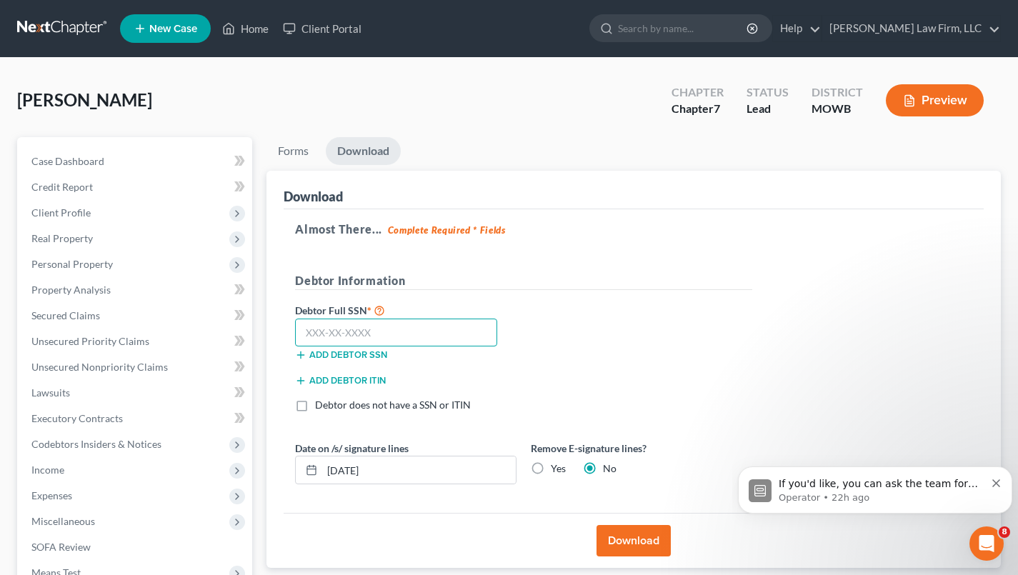
click at [432, 331] on input "text" at bounding box center [396, 333] width 202 height 29
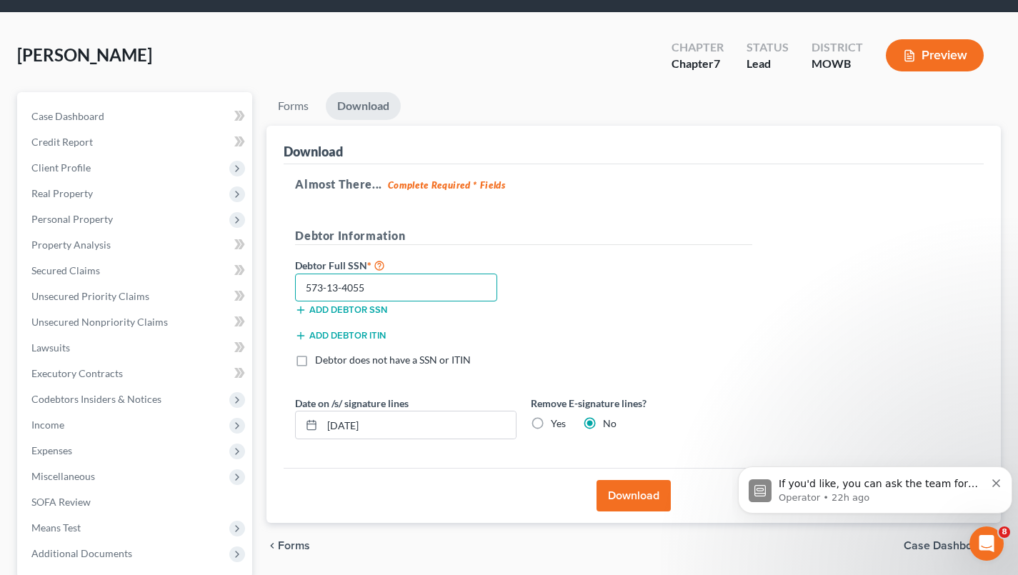
scroll to position [71, 0]
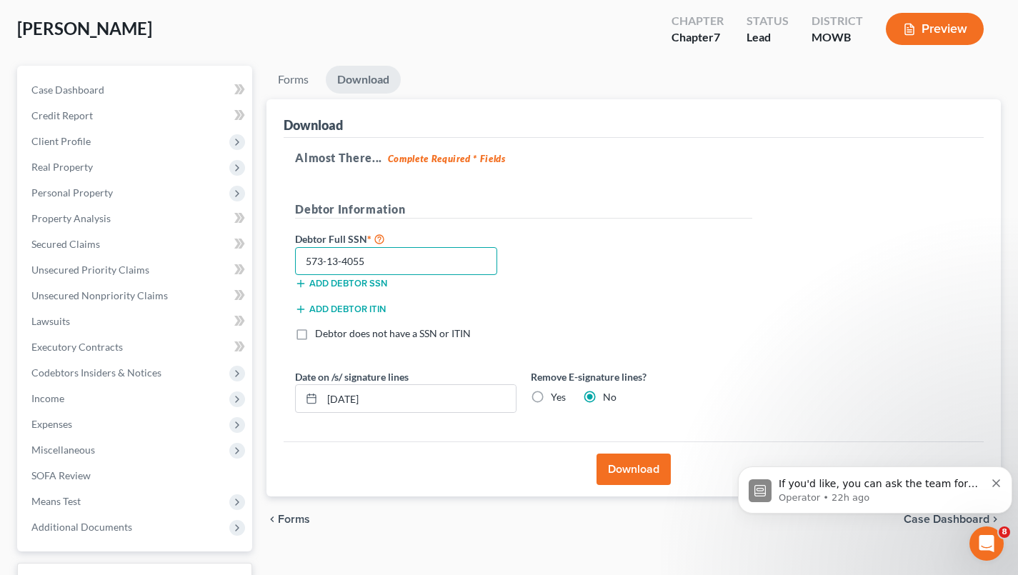
type input "573-13-4055"
click at [628, 470] on button "Download" at bounding box center [633, 469] width 74 height 31
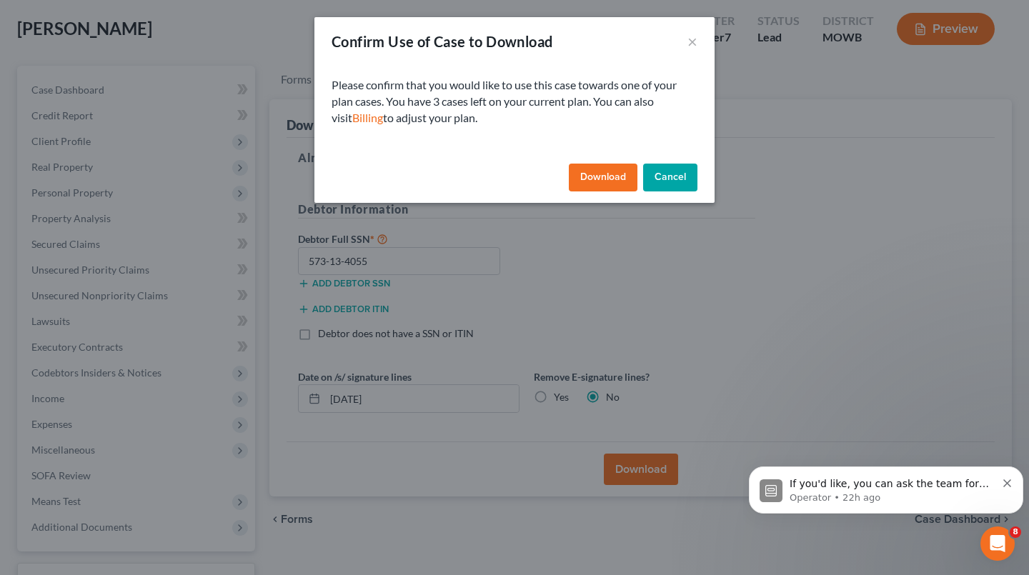
click at [679, 178] on button "Cancel" at bounding box center [670, 178] width 54 height 29
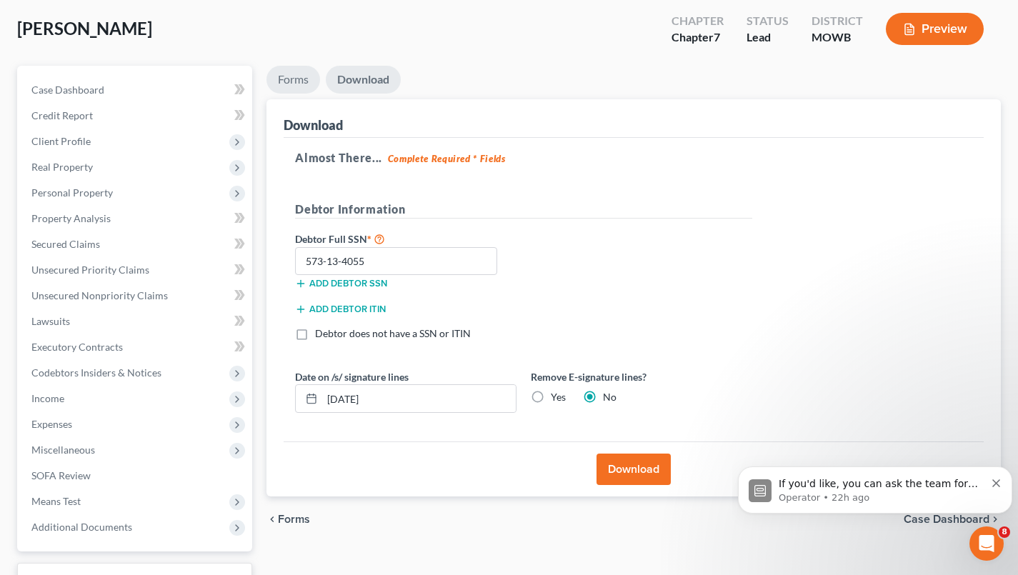
click at [300, 81] on link "Forms" at bounding box center [293, 80] width 54 height 28
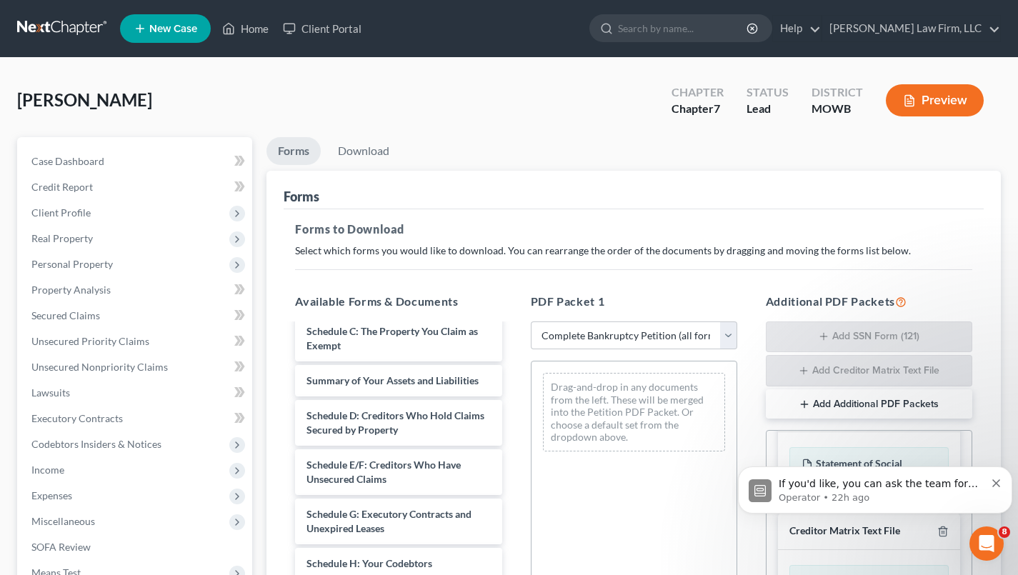
scroll to position [0, 0]
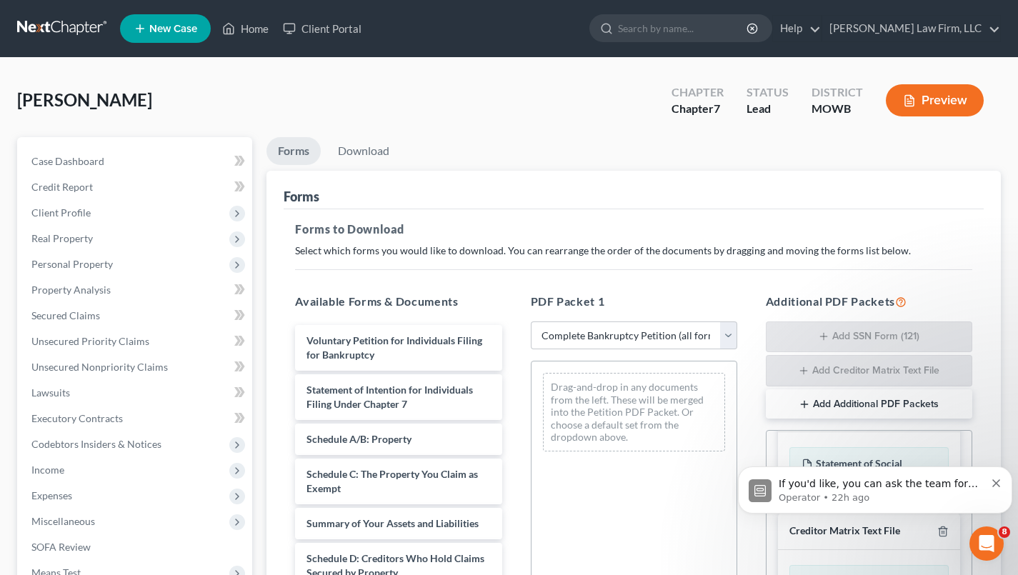
click at [924, 96] on button "Preview" at bounding box center [935, 100] width 98 height 32
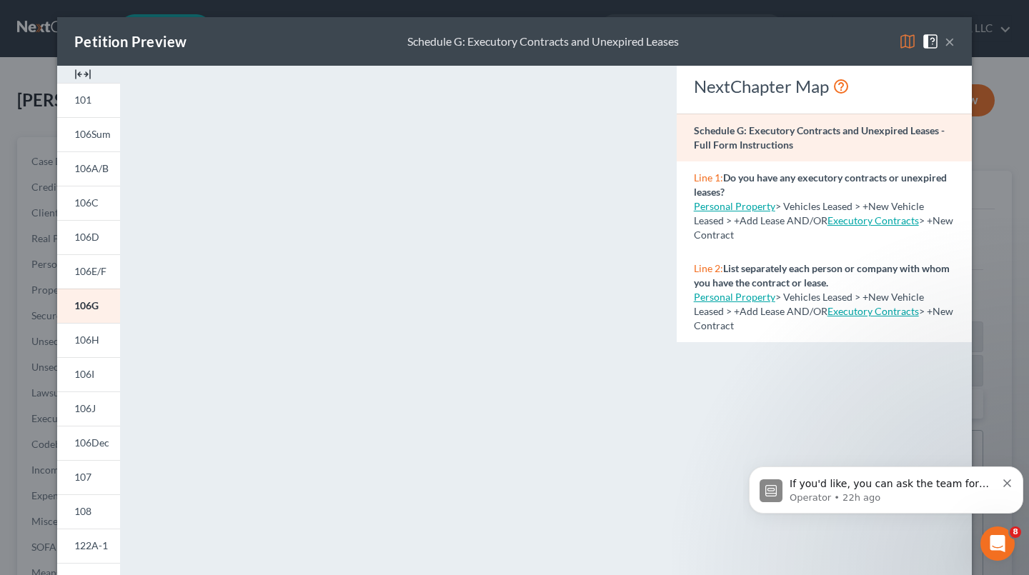
click at [944, 46] on button "×" at bounding box center [949, 41] width 10 height 17
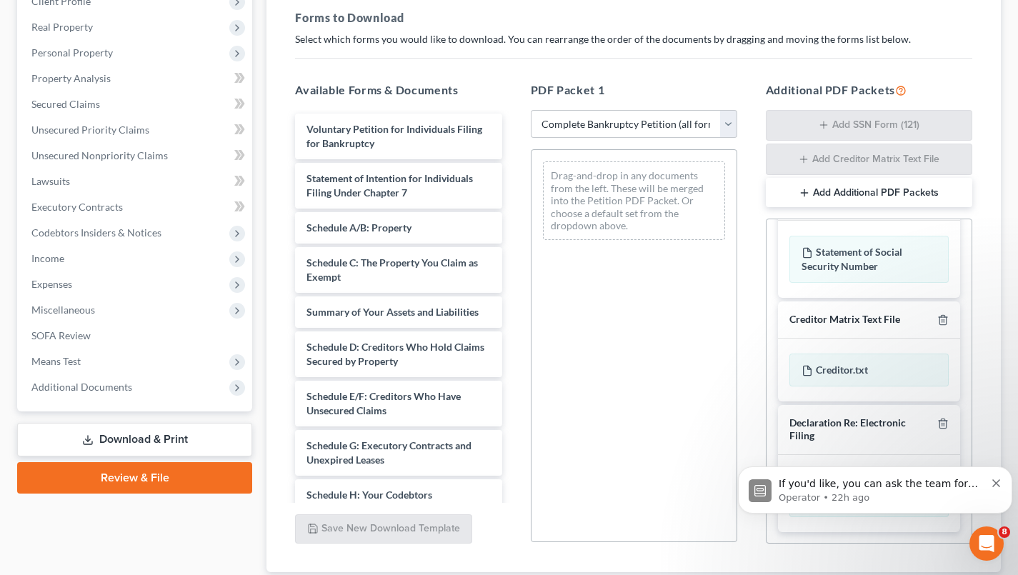
scroll to position [286, 0]
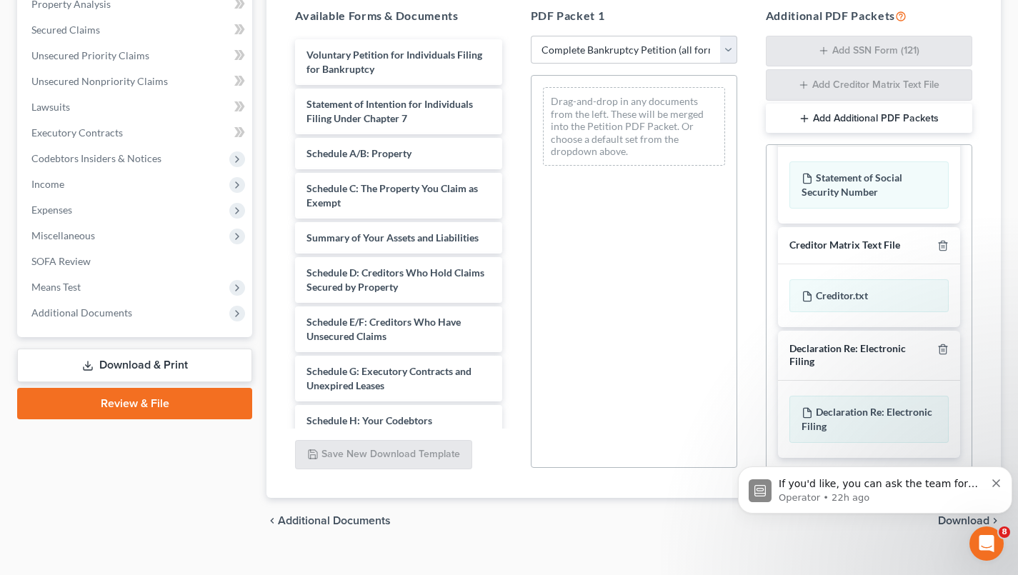
click at [345, 64] on span "Voluntary Petition for Individuals Filing for Bankruptcy" at bounding box center [394, 62] width 176 height 26
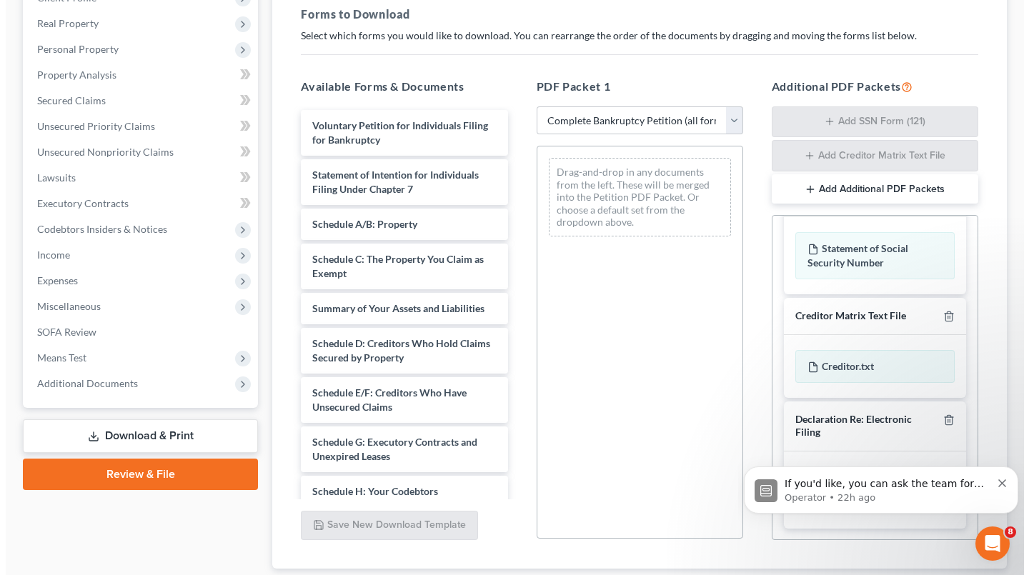
scroll to position [71, 0]
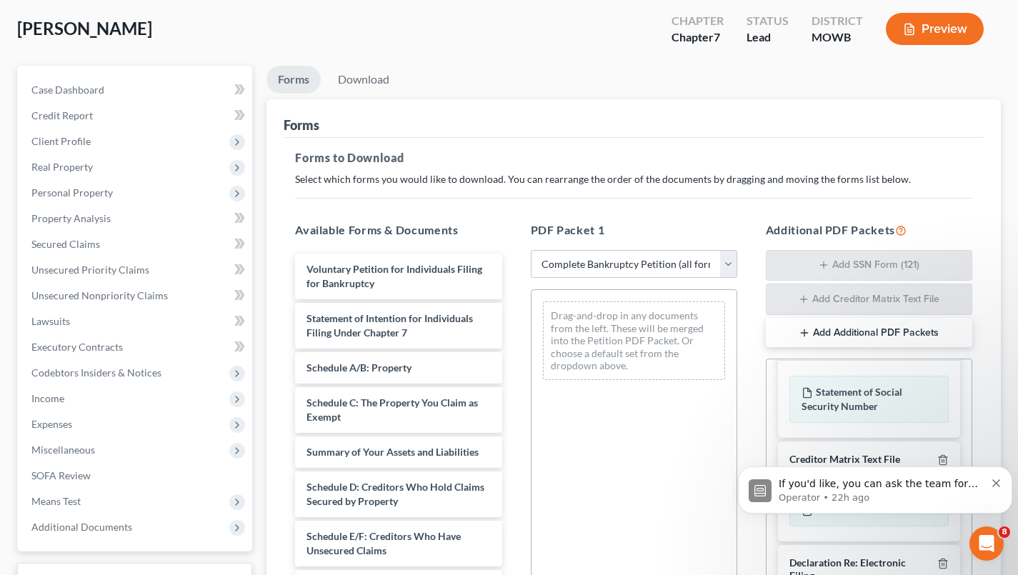
click at [395, 269] on span "Voluntary Petition for Individuals Filing for Bankruptcy" at bounding box center [394, 276] width 176 height 26
click at [916, 29] on button "Preview" at bounding box center [935, 29] width 98 height 32
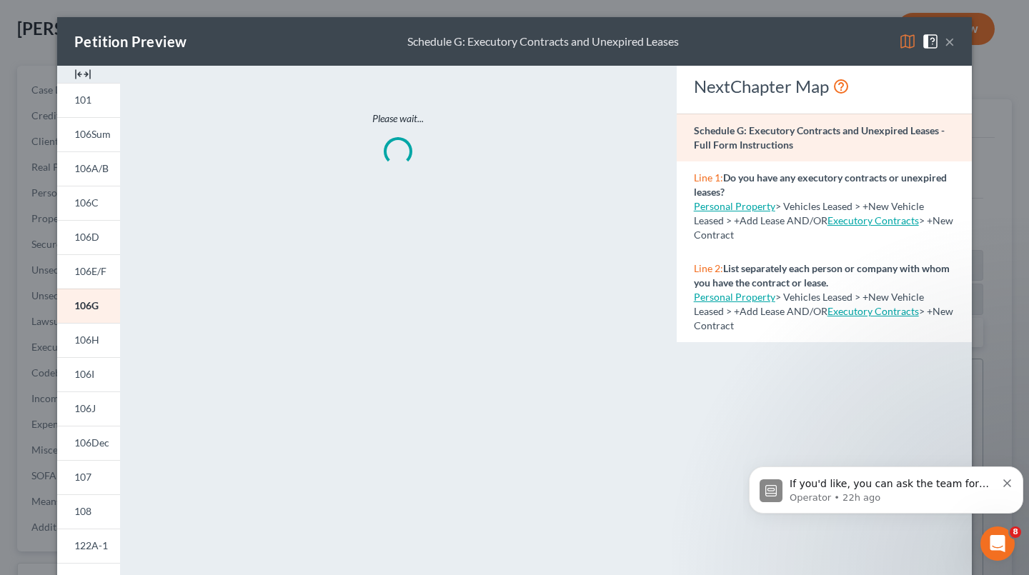
click at [81, 105] on span "101" at bounding box center [82, 100] width 17 height 12
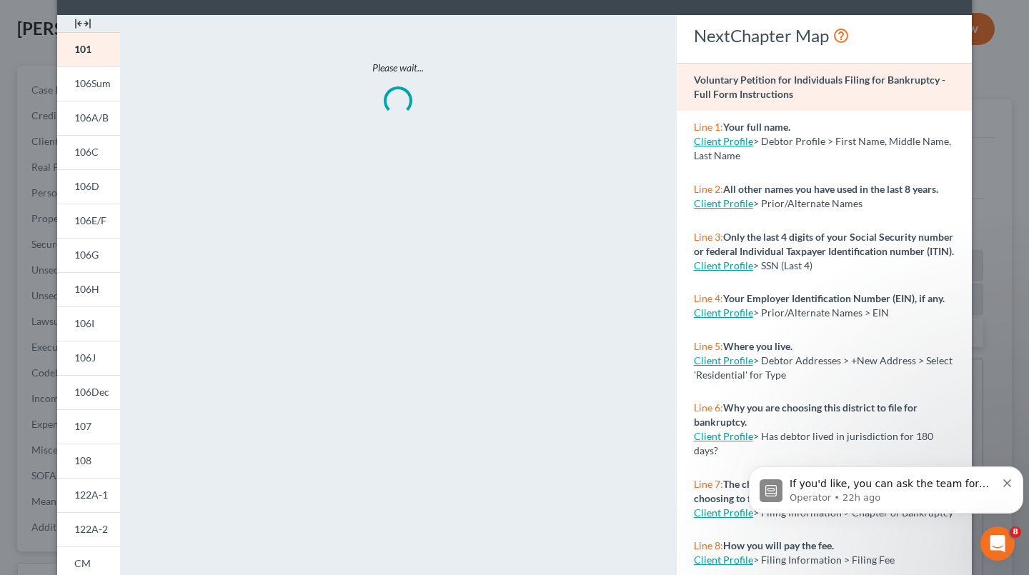
scroll to position [0, 0]
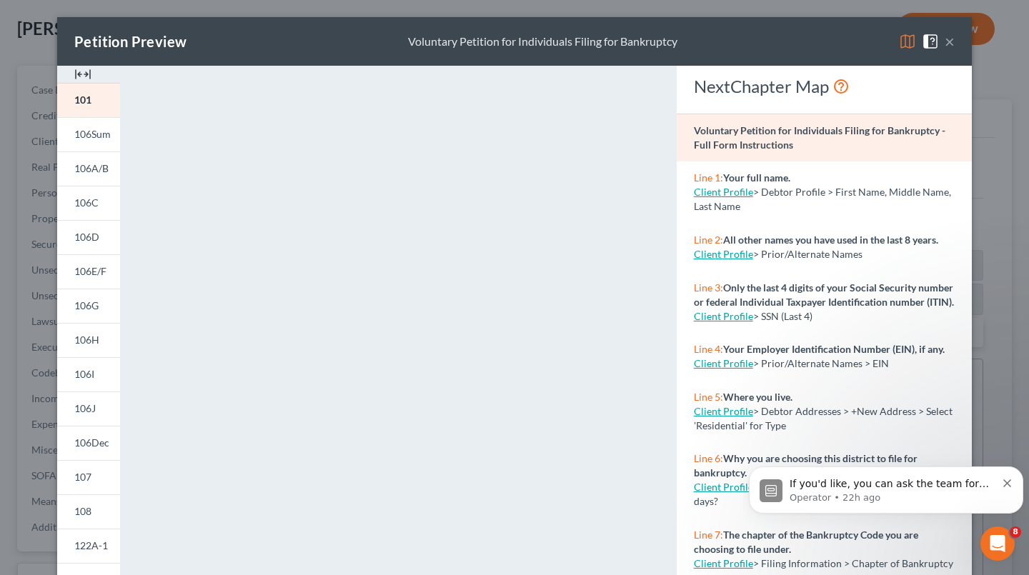
click at [79, 96] on span "101" at bounding box center [82, 100] width 17 height 12
click at [93, 131] on span "106Sum" at bounding box center [92, 134] width 36 height 12
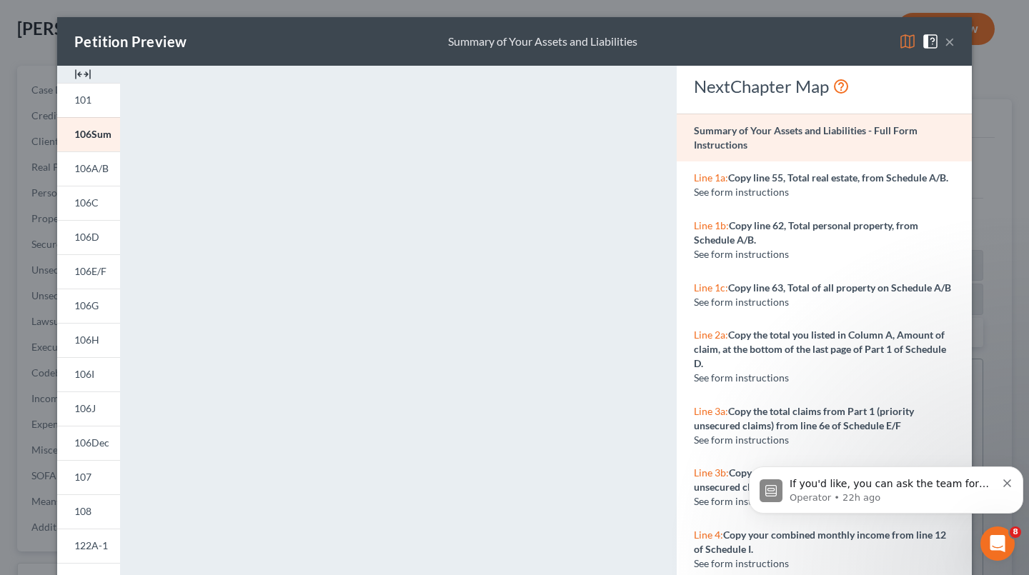
click at [91, 166] on span "106A/B" at bounding box center [91, 168] width 34 height 12
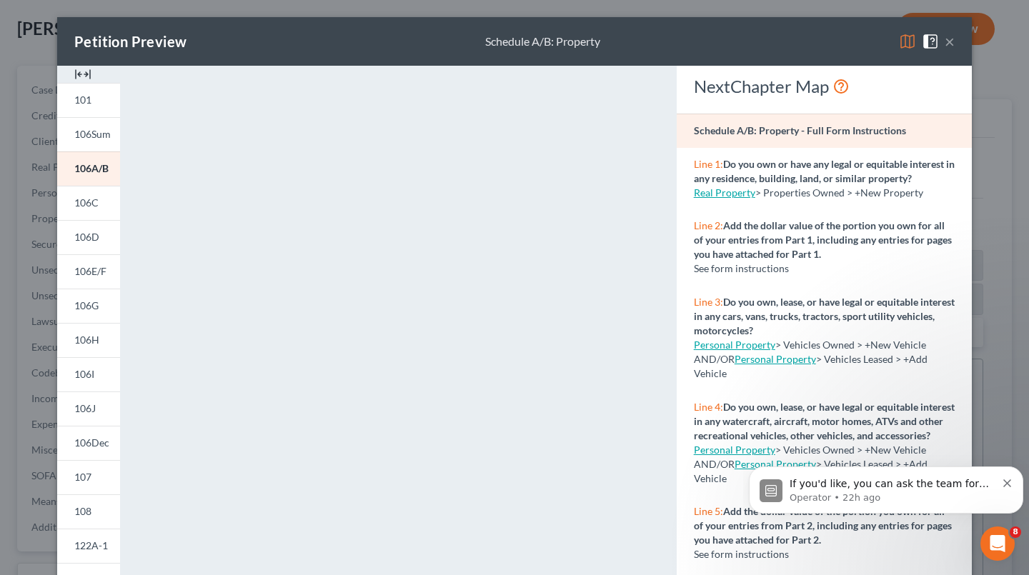
click at [76, 199] on span "106C" at bounding box center [86, 202] width 24 height 12
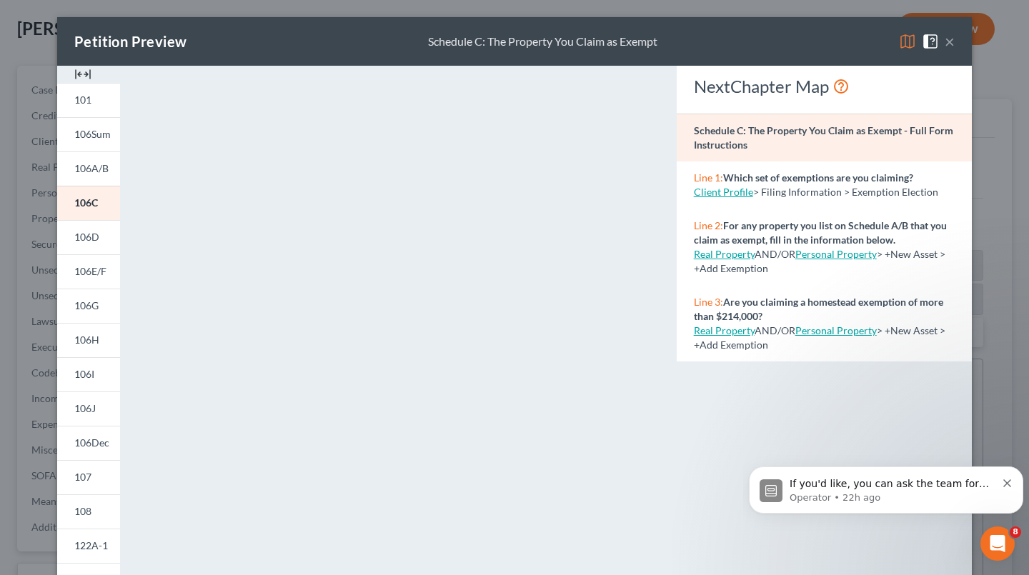
click at [77, 241] on span "106D" at bounding box center [86, 237] width 25 height 12
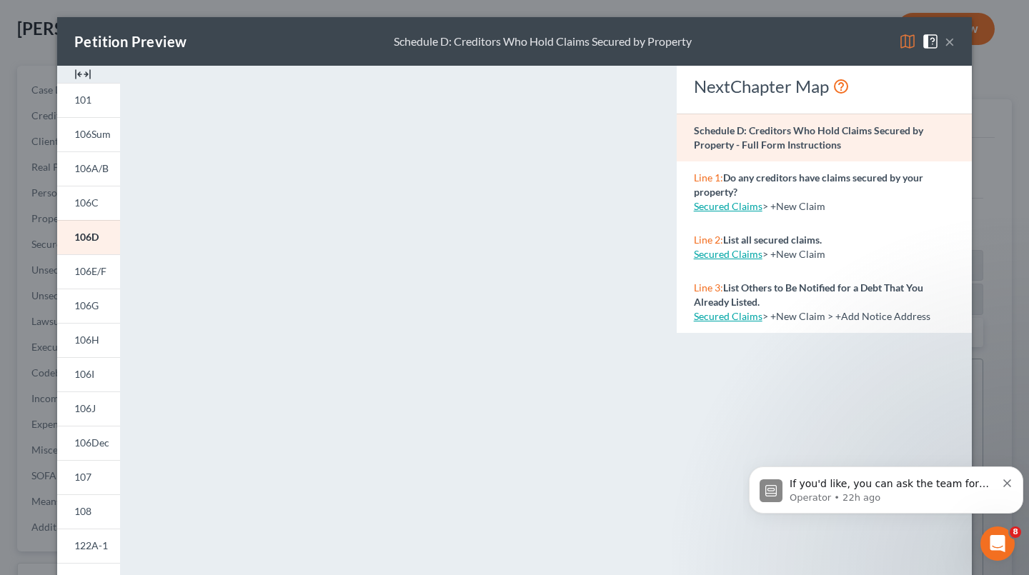
click at [88, 274] on span "106E/F" at bounding box center [90, 271] width 32 height 12
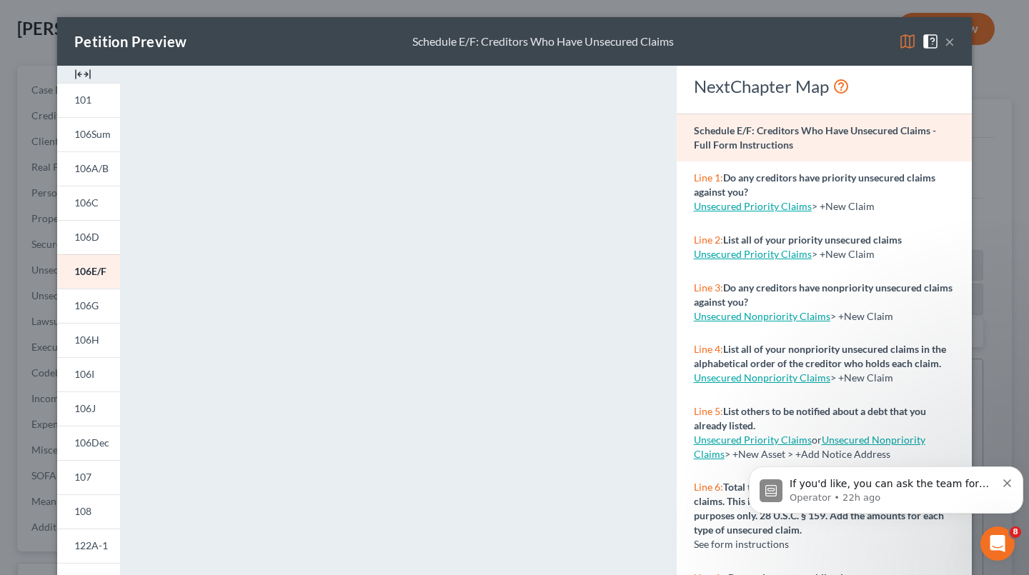
click at [84, 345] on span "106H" at bounding box center [86, 340] width 25 height 12
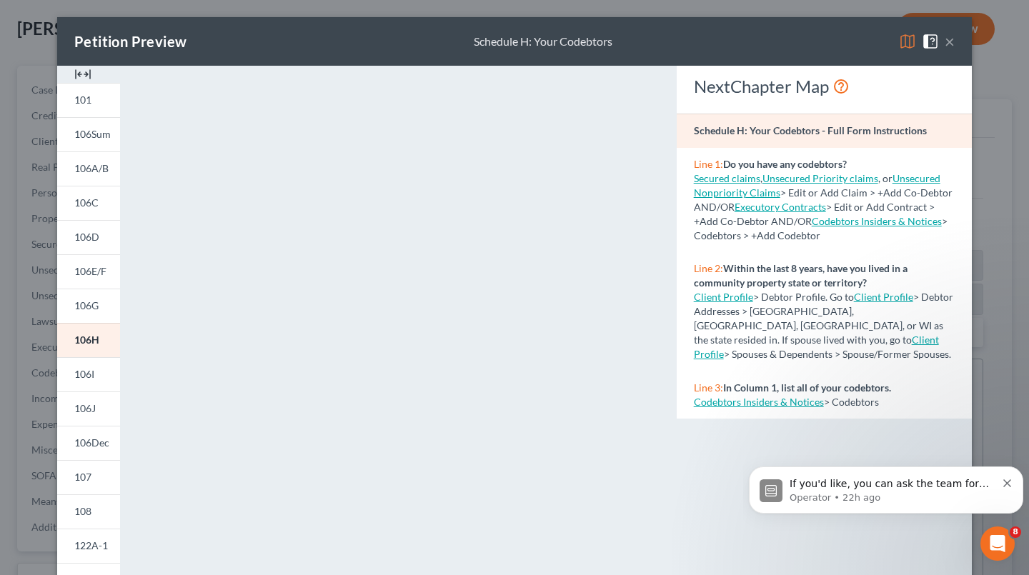
click at [78, 372] on span "106I" at bounding box center [84, 374] width 20 height 12
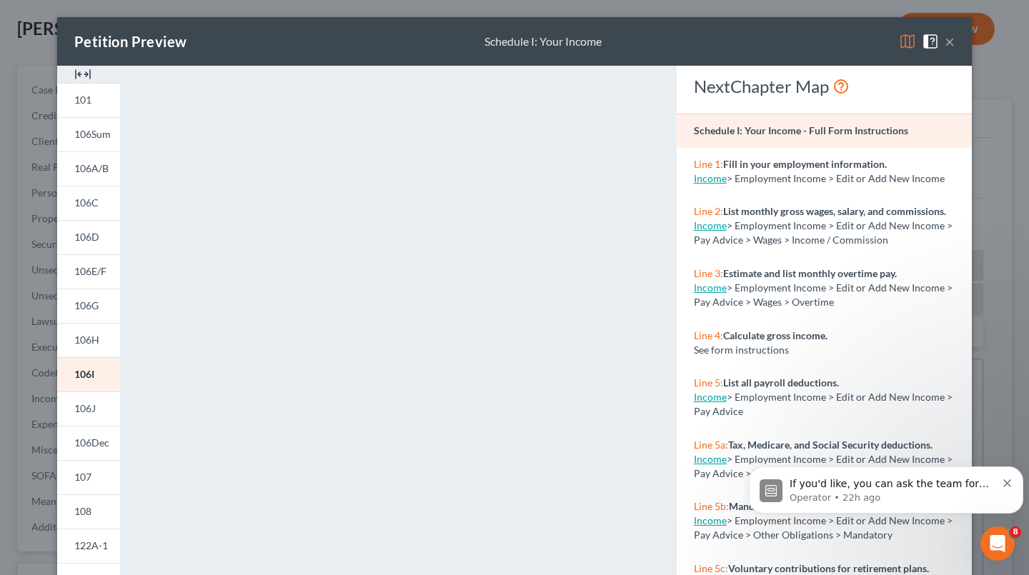
click at [87, 411] on span "106J" at bounding box center [84, 408] width 21 height 12
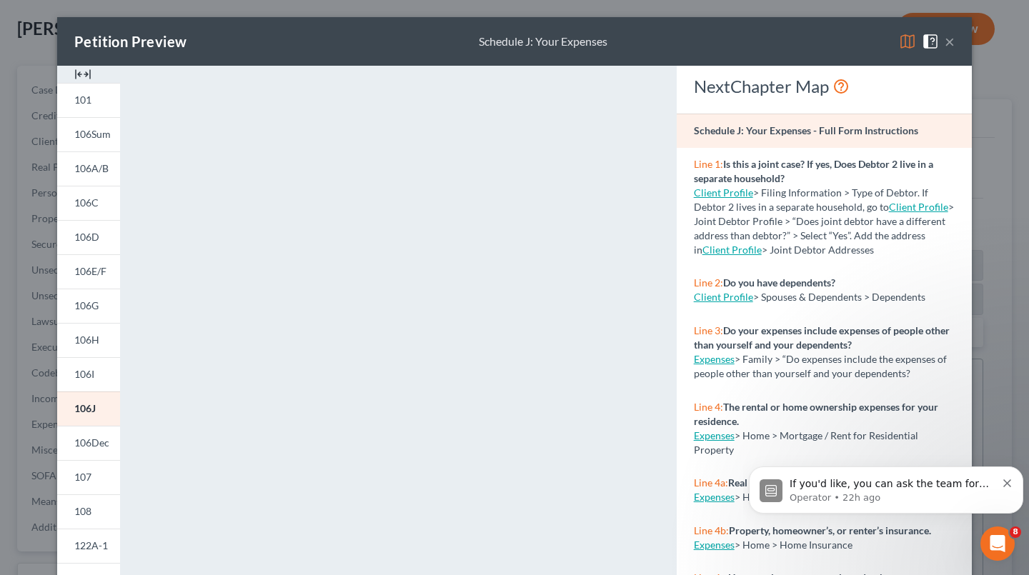
click at [80, 440] on span "106Dec" at bounding box center [91, 442] width 35 height 12
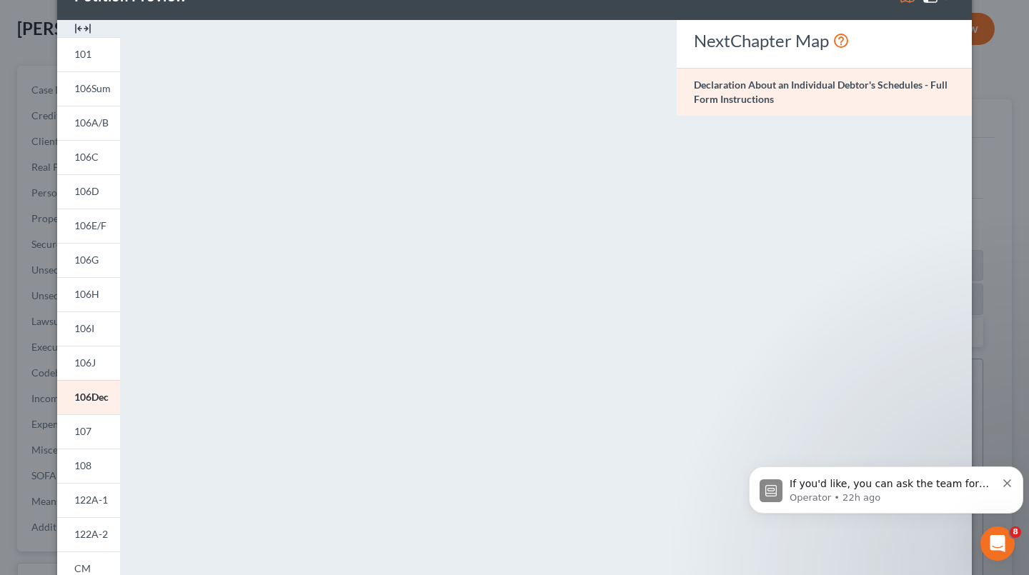
scroll to position [71, 0]
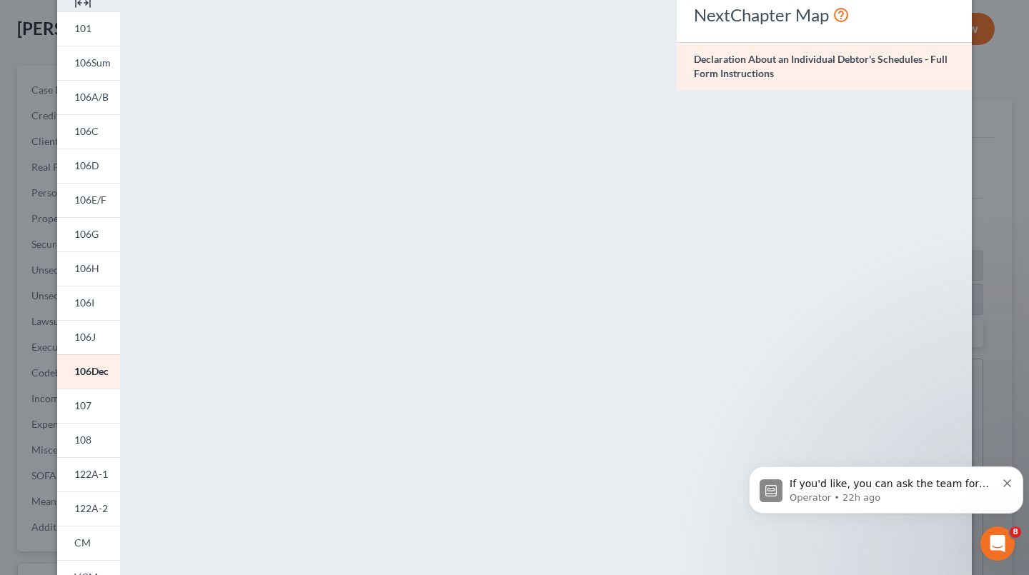
click at [88, 414] on link "107" at bounding box center [88, 406] width 63 height 34
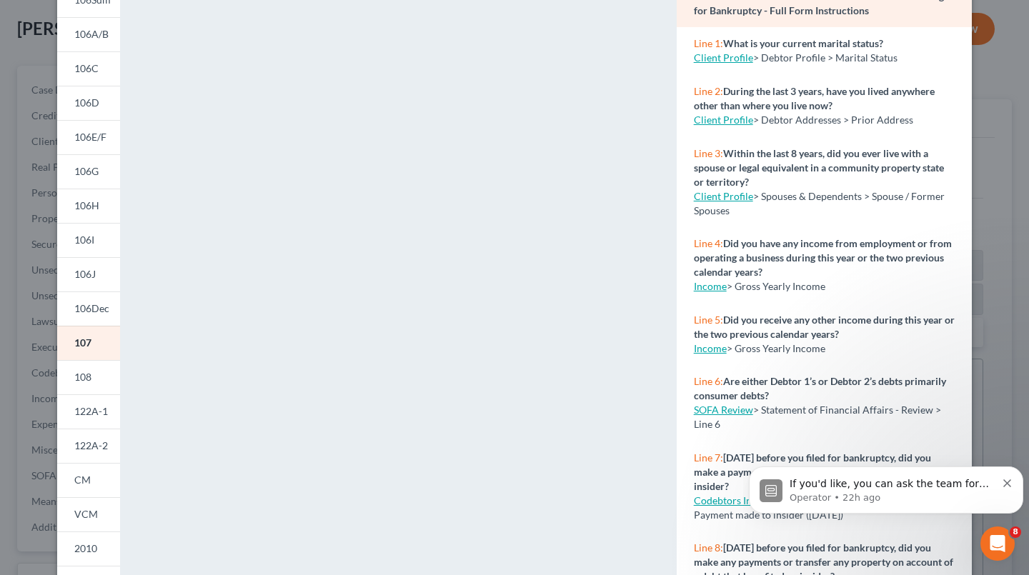
scroll to position [143, 0]
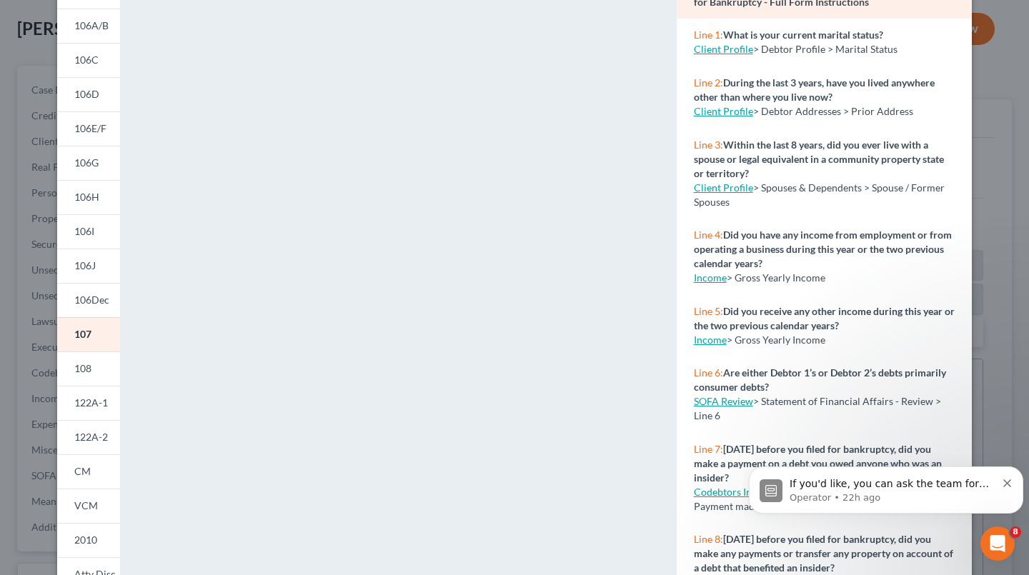
click at [89, 371] on link "108" at bounding box center [88, 368] width 63 height 34
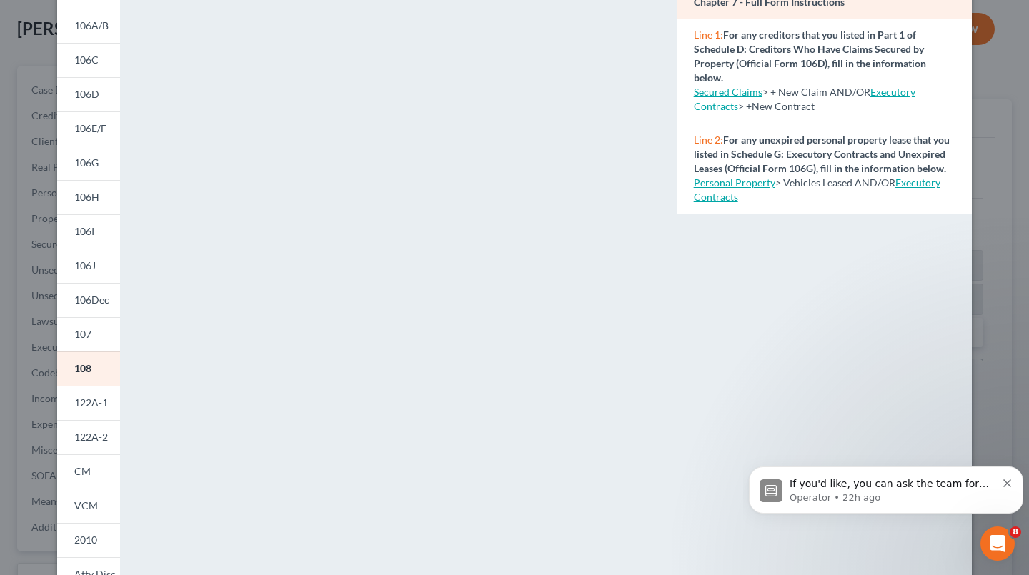
click at [77, 412] on link "122A-1" at bounding box center [88, 403] width 63 height 34
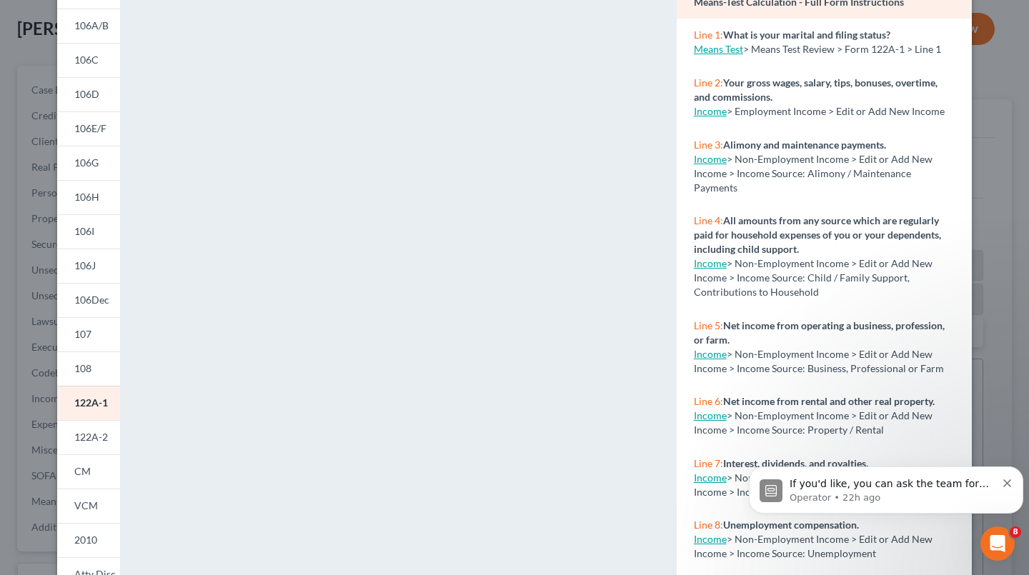
click at [89, 434] on span "122A-2" at bounding box center [91, 437] width 34 height 12
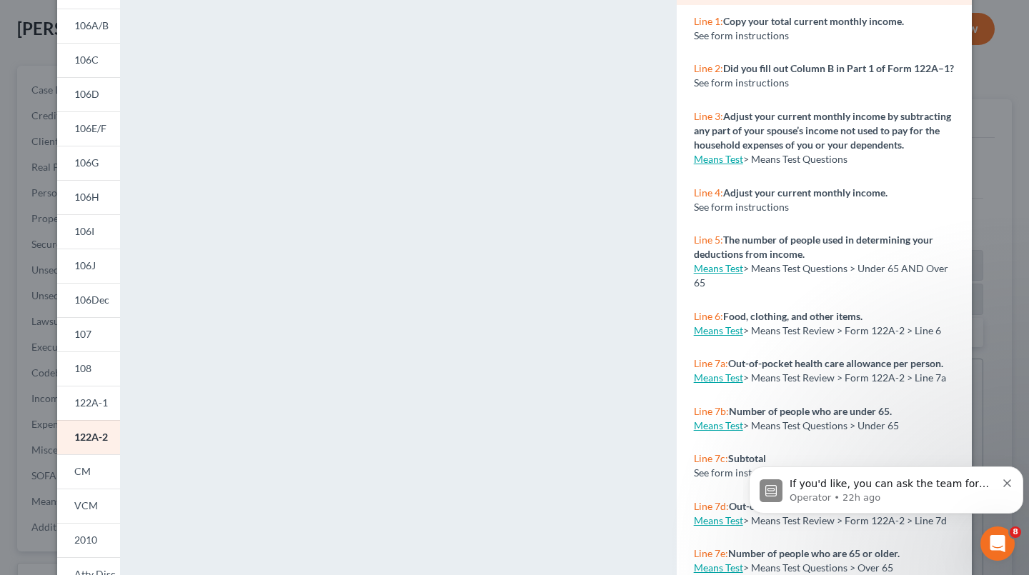
scroll to position [230, 0]
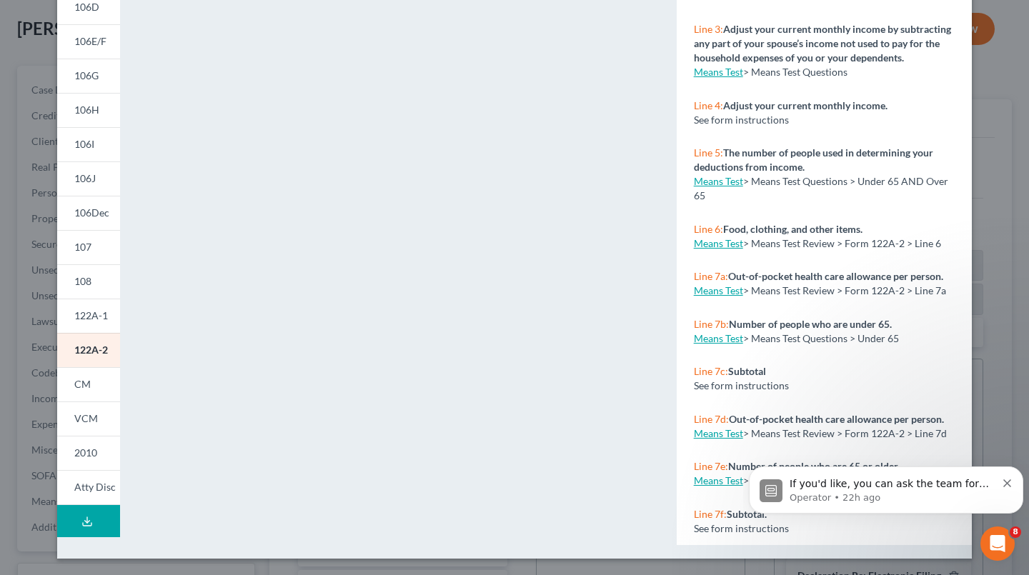
click at [94, 384] on link "CM" at bounding box center [88, 384] width 63 height 34
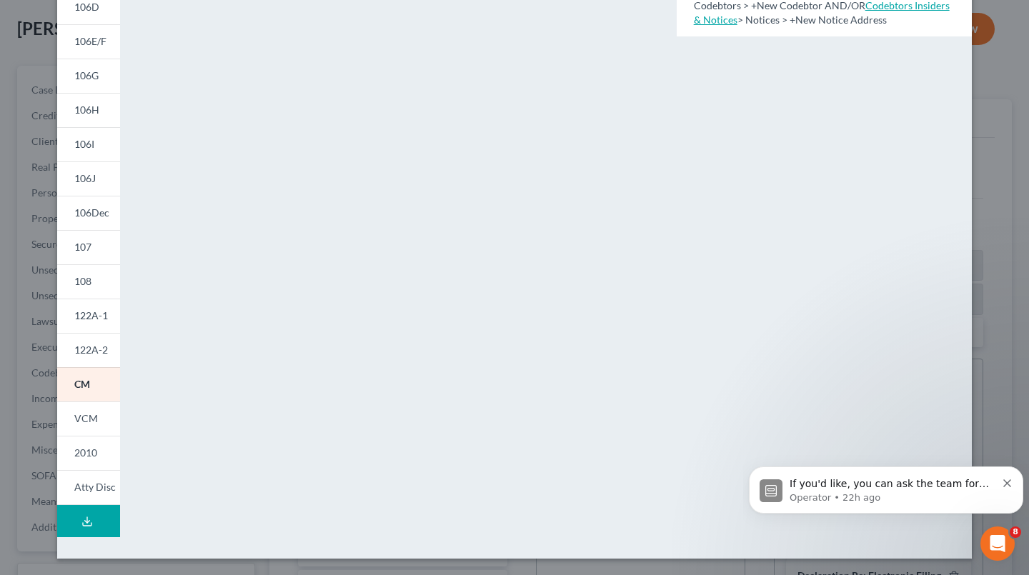
click at [83, 420] on span "VCM" at bounding box center [86, 418] width 24 height 12
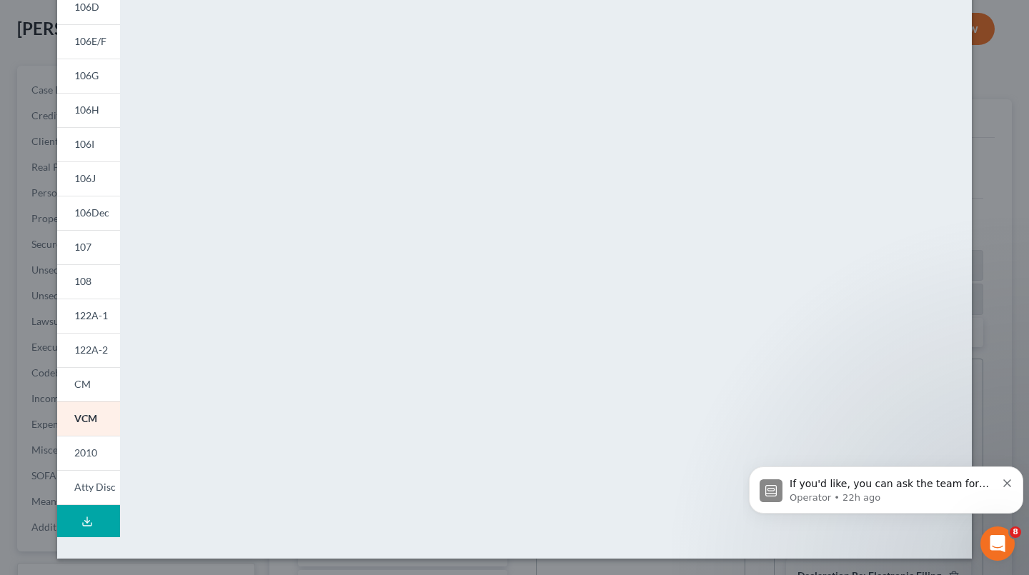
drag, startPoint x: 83, startPoint y: 446, endPoint x: 91, endPoint y: 444, distance: 8.0
click at [83, 446] on link "2010" at bounding box center [88, 453] width 63 height 34
click at [91, 493] on span "Atty Disc" at bounding box center [94, 487] width 41 height 12
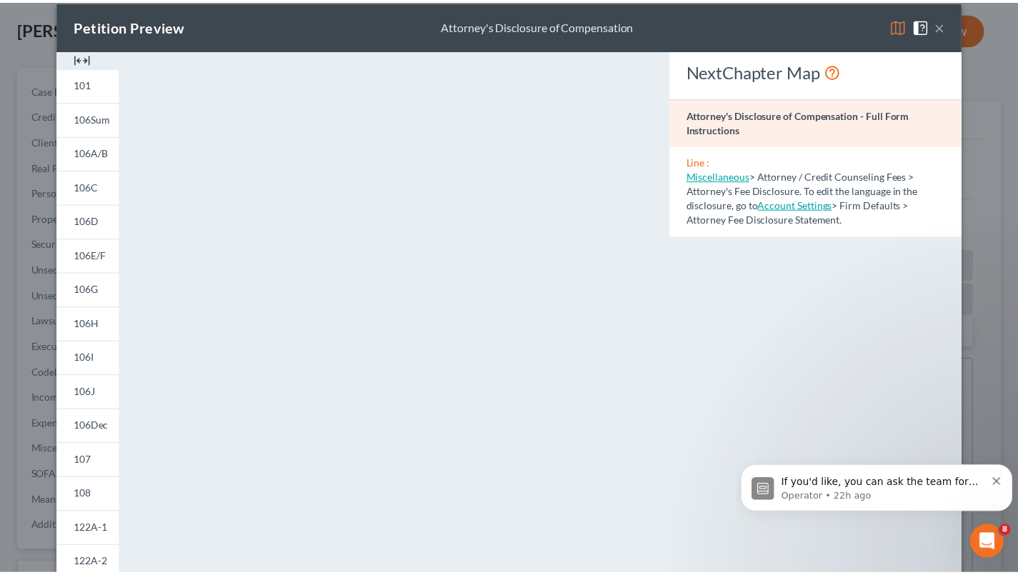
scroll to position [0, 0]
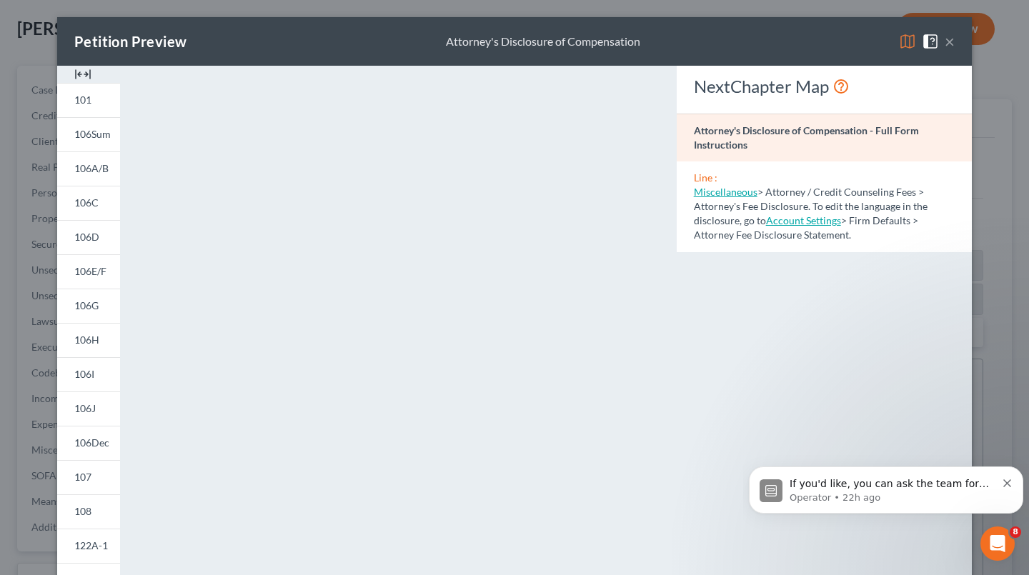
drag, startPoint x: 945, startPoint y: 40, endPoint x: 911, endPoint y: 46, distance: 34.9
click at [945, 40] on button "×" at bounding box center [949, 41] width 10 height 17
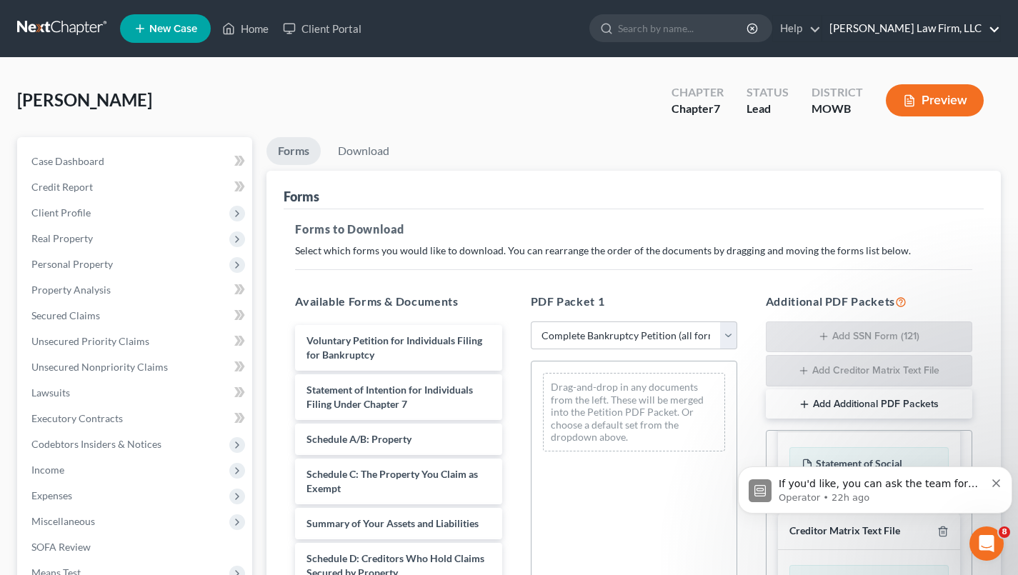
drag, startPoint x: 960, startPoint y: 25, endPoint x: 954, endPoint y: 34, distance: 10.7
click at [960, 25] on link "[PERSON_NAME] Law Firm, LLC" at bounding box center [911, 29] width 178 height 26
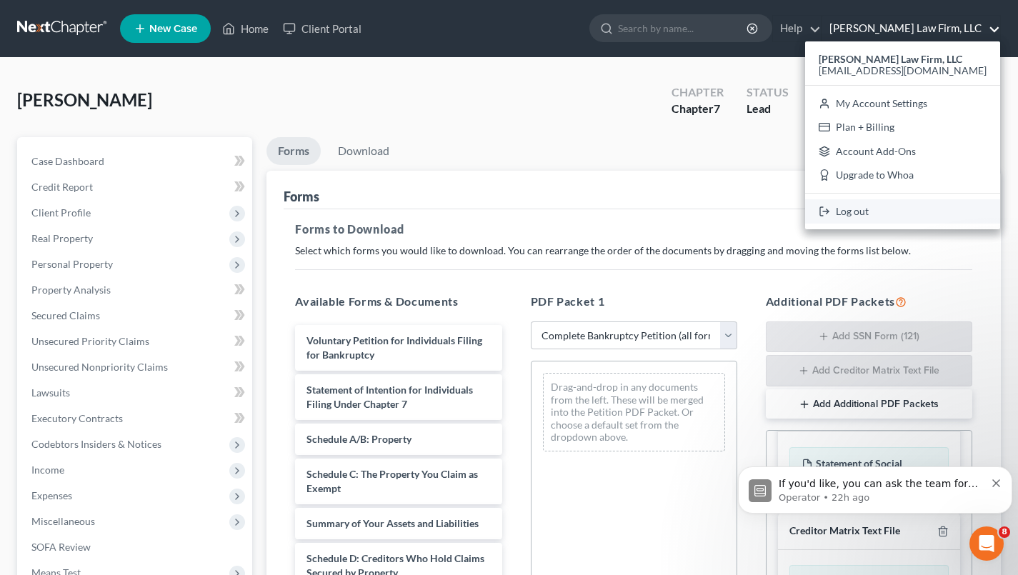
click at [925, 218] on link "Log out" at bounding box center [902, 211] width 195 height 24
